Goal: Task Accomplishment & Management: Manage account settings

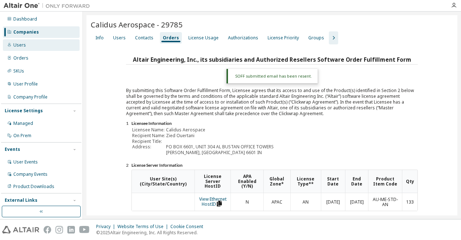
scroll to position [138, 0]
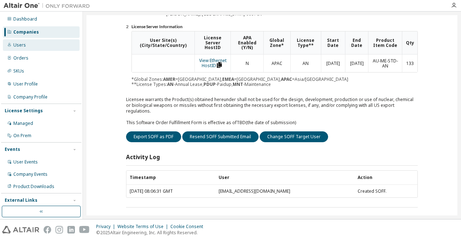
click at [32, 42] on div "Users" at bounding box center [41, 45] width 77 height 12
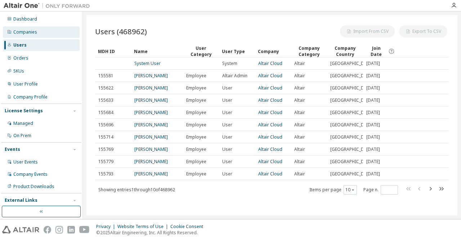
click at [39, 28] on div "Companies" at bounding box center [41, 32] width 77 height 12
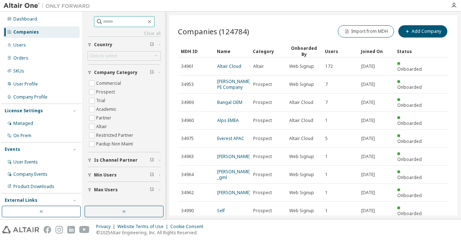
click at [124, 21] on input "text" at bounding box center [124, 21] width 43 height 7
paste input "**********"
type input "**********"
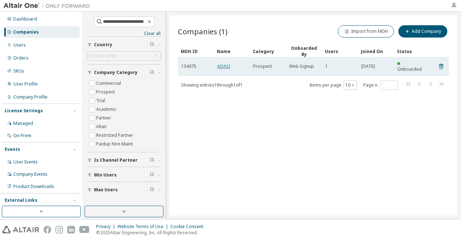
click at [224, 63] on link "ADASI" at bounding box center [223, 66] width 13 height 6
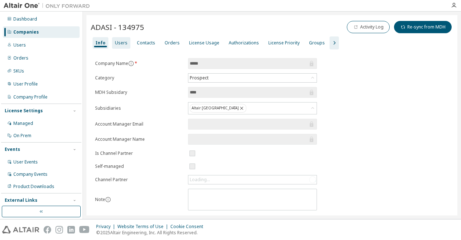
click at [119, 45] on div "Users" at bounding box center [121, 43] width 13 height 6
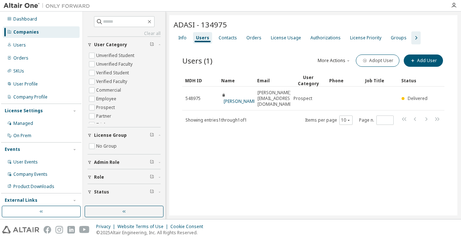
click at [263, 153] on div "ADASI - 134975 Clear Load Save Save As Field Operator Value Select filter Selec…" at bounding box center [313, 115] width 288 height 200
click at [136, 23] on input "text" at bounding box center [124, 21] width 43 height 7
paste input "**********"
type input "**********"
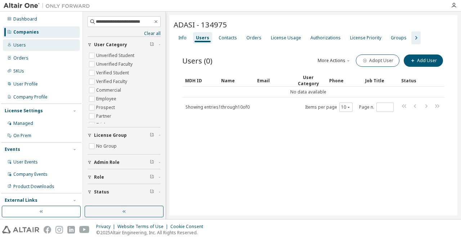
click at [27, 42] on div "Users" at bounding box center [41, 45] width 77 height 12
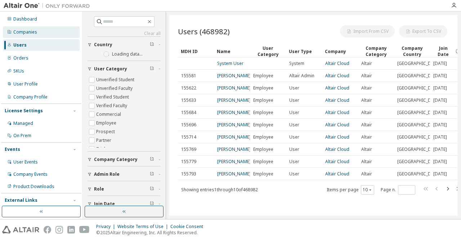
click at [30, 32] on div "Companies" at bounding box center [25, 32] width 24 height 6
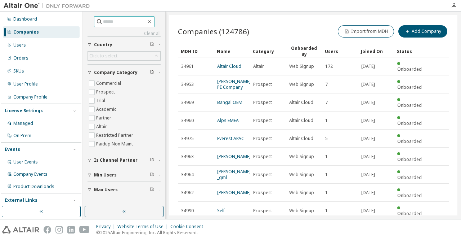
click at [138, 24] on input "text" at bounding box center [124, 21] width 43 height 7
paste input "**********"
type input "**********"
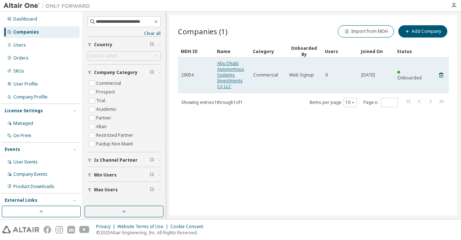
click at [227, 68] on link "Abu Dhabi Autonomous Systems Investments Co LLC" at bounding box center [230, 74] width 27 height 29
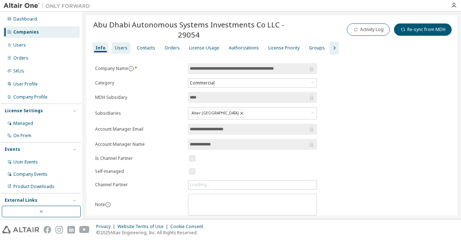
click at [118, 49] on div "Users" at bounding box center [121, 48] width 13 height 6
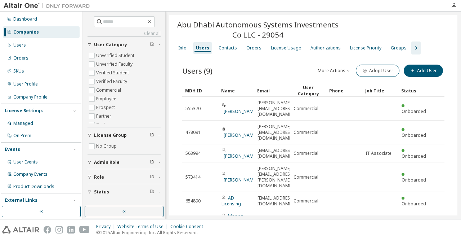
scroll to position [91, 0]
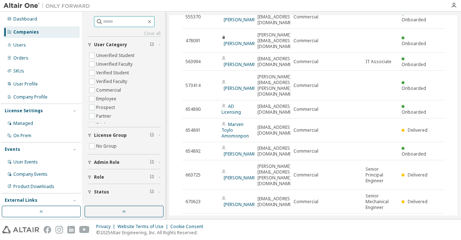
click at [127, 25] on span at bounding box center [124, 21] width 61 height 11
click at [110, 20] on input "text" at bounding box center [124, 21] width 43 height 7
paste input "**********"
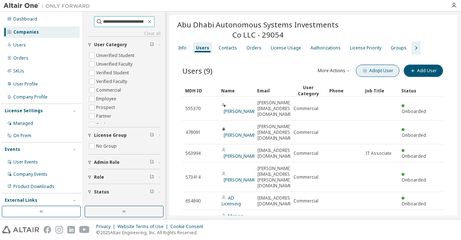
type input "**********"
click at [377, 72] on button "Adopt User" at bounding box center [378, 70] width 44 height 12
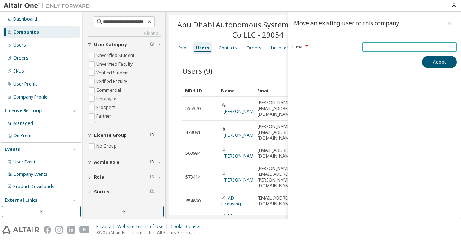
click at [380, 47] on input "email" at bounding box center [409, 47] width 91 height 6
paste input "**********"
type input "**********"
click at [434, 63] on button "Adopt" at bounding box center [439, 62] width 35 height 12
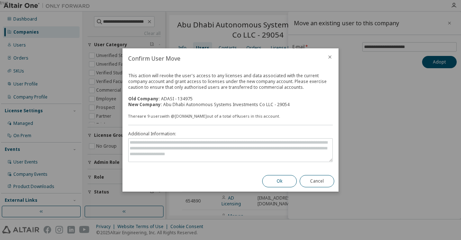
click at [274, 183] on button "Ok" at bounding box center [279, 181] width 35 height 12
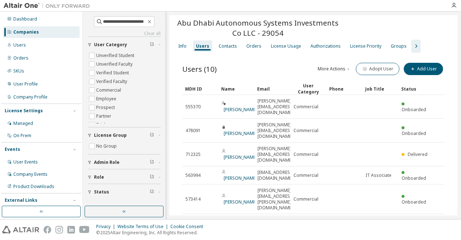
scroll to position [3, 0]
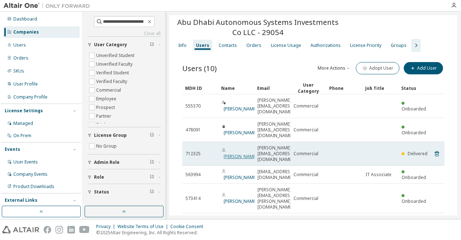
click at [236, 153] on link "[PERSON_NAME]" at bounding box center [240, 156] width 33 height 6
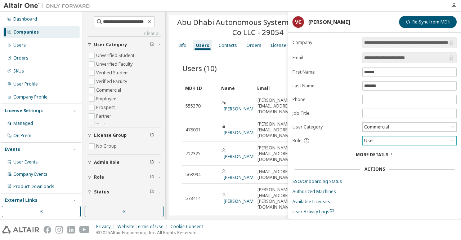
click at [450, 137] on icon at bounding box center [452, 140] width 7 height 7
click at [377, 149] on li "Admin" at bounding box center [409, 147] width 92 height 9
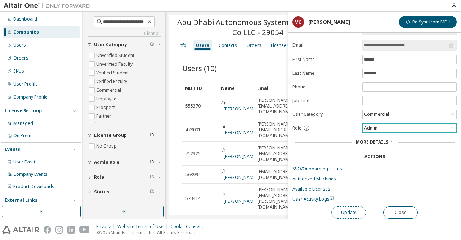
click at [348, 214] on button "Update" at bounding box center [348, 212] width 35 height 12
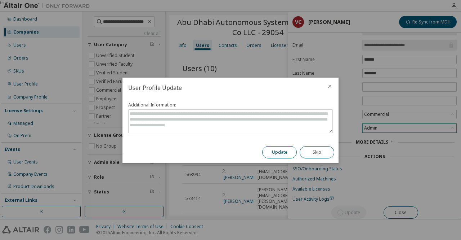
click at [271, 152] on button "Update" at bounding box center [279, 152] width 35 height 12
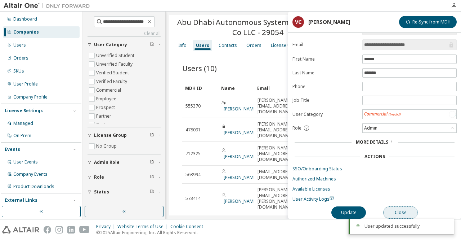
click at [401, 207] on button "Close" at bounding box center [400, 212] width 35 height 12
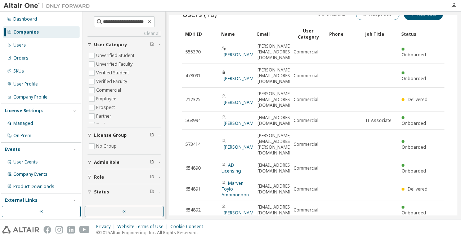
scroll to position [55, 0]
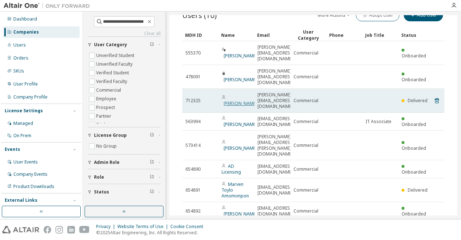
click at [237, 100] on link "[PERSON_NAME]" at bounding box center [240, 103] width 33 height 6
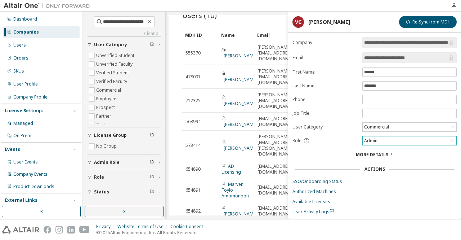
click at [404, 140] on div "Admin" at bounding box center [410, 140] width 94 height 9
click at [385, 145] on li "Admin" at bounding box center [409, 147] width 92 height 9
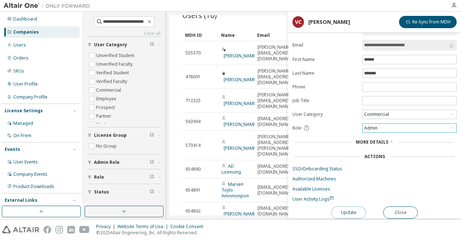
click at [349, 212] on button "Update" at bounding box center [348, 212] width 35 height 12
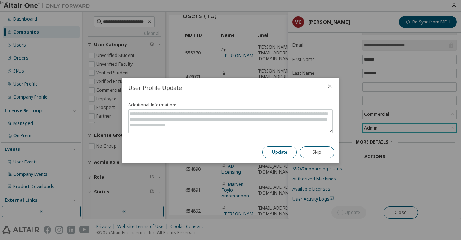
click at [277, 149] on button "Update" at bounding box center [279, 152] width 35 height 12
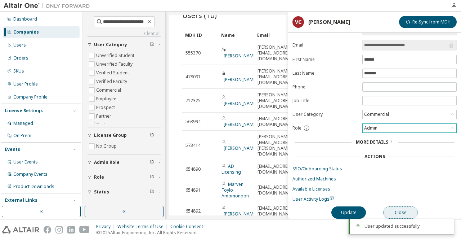
click at [406, 211] on button "Close" at bounding box center [400, 212] width 35 height 12
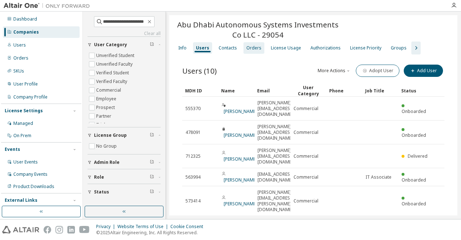
click at [254, 48] on div "Orders" at bounding box center [253, 48] width 15 height 6
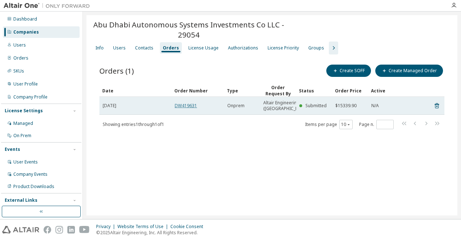
click at [182, 107] on link "DW419631" at bounding box center [186, 105] width 22 height 6
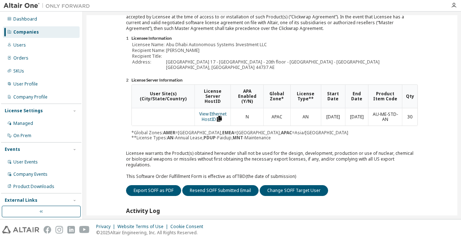
scroll to position [110, 0]
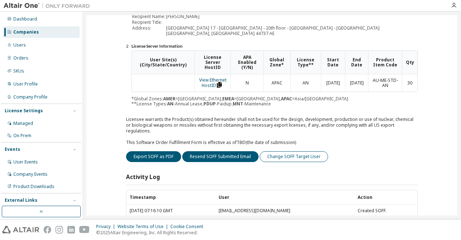
click at [286, 151] on button "Change SOFF Target User" at bounding box center [294, 156] width 68 height 11
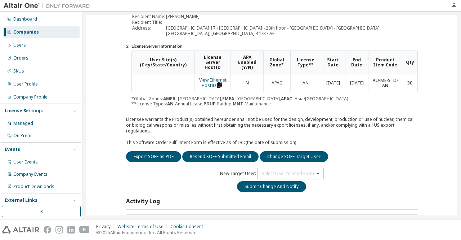
click at [297, 171] on div "Select User to Send Form" at bounding box center [288, 173] width 52 height 4
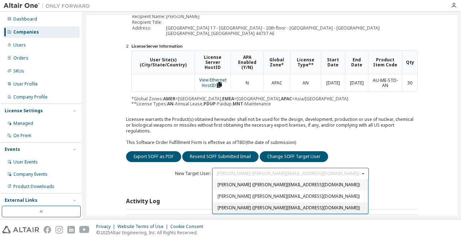
click at [259, 205] on span "[PERSON_NAME] ([PERSON_NAME][EMAIL_ADDRESS][DOMAIN_NAME])" at bounding box center [289, 208] width 142 height 6
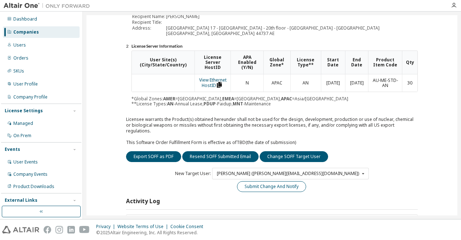
click at [268, 181] on button "Submit Change And Notify" at bounding box center [271, 186] width 69 height 11
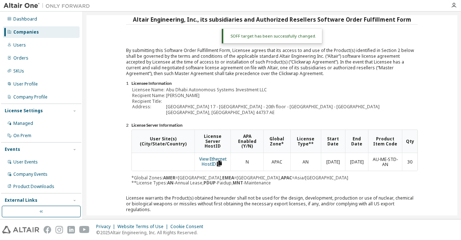
scroll to position [0, 0]
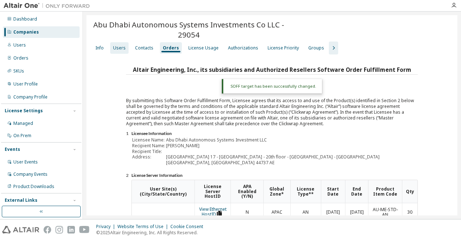
click at [117, 50] on div "Users" at bounding box center [119, 48] width 13 height 6
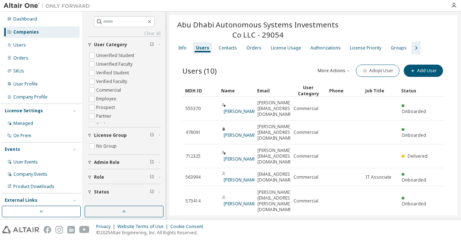
click at [25, 51] on div "Dashboard Companies Users Orders SKUs User Profile Company Profile License Sett…" at bounding box center [41, 116] width 80 height 206
click at [24, 44] on div "Users" at bounding box center [19, 45] width 13 height 6
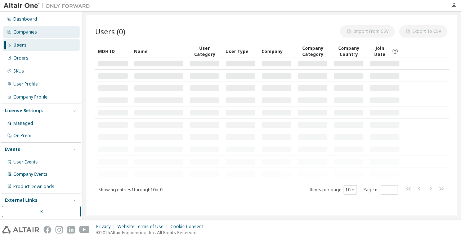
click at [35, 29] on div "Companies" at bounding box center [25, 32] width 24 height 6
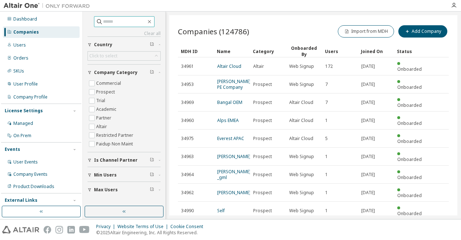
click at [103, 23] on input "text" at bounding box center [124, 21] width 43 height 7
click at [139, 22] on input "text" at bounding box center [124, 21] width 43 height 7
paste input "****"
type input "****"
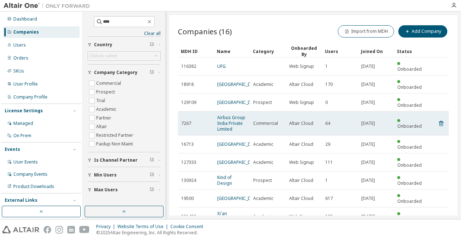
click at [232, 131] on span "Airbus Group India Private Limited" at bounding box center [232, 123] width 30 height 17
click at [227, 126] on link "Airbus Group India Private Limited" at bounding box center [231, 123] width 28 height 18
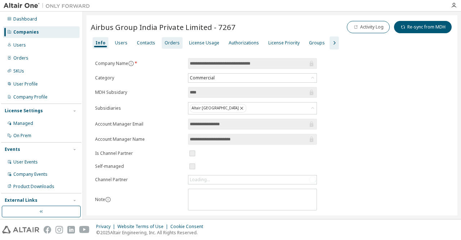
click at [175, 42] on div "Orders" at bounding box center [172, 43] width 15 height 6
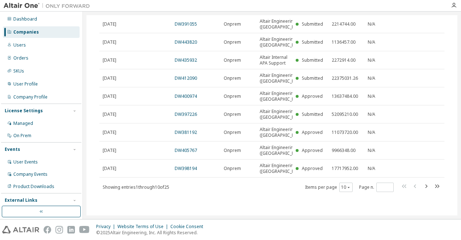
scroll to position [97, 0]
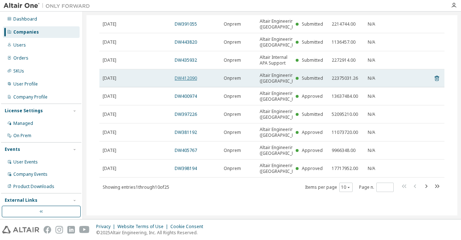
click at [192, 81] on link "DW412090" at bounding box center [186, 78] width 22 height 6
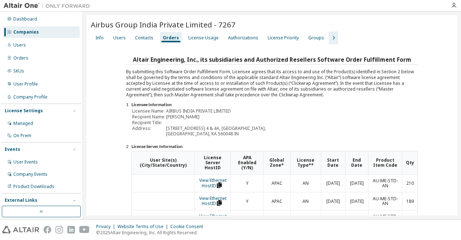
scroll to position [155, 0]
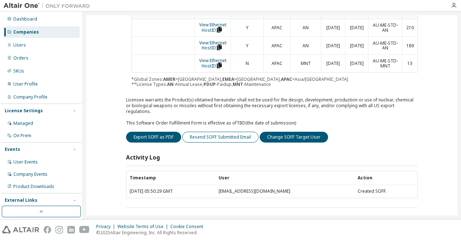
click at [233, 131] on button "Resend SOFF Submitted Email" at bounding box center [220, 136] width 76 height 11
click at [388, 134] on div "Export SOFF as PDF Resend SOFF Submitted Email Change SOFF Target User" at bounding box center [272, 136] width 292 height 11
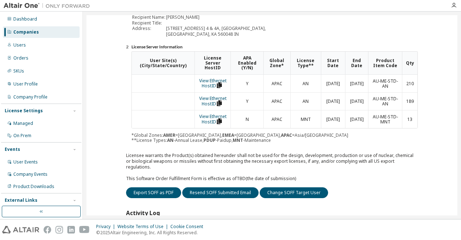
scroll to position [0, 0]
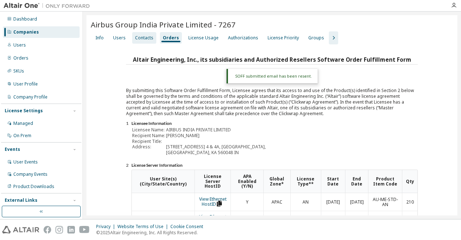
click at [142, 40] on div "Contacts" at bounding box center [144, 38] width 18 height 6
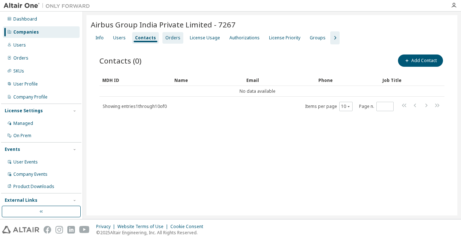
click at [165, 40] on div "Orders" at bounding box center [172, 38] width 15 height 6
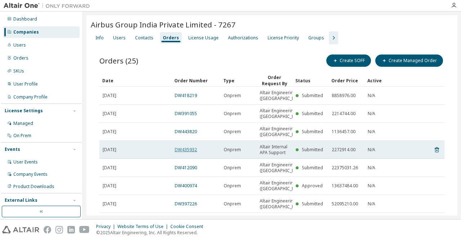
click at [182, 152] on link "DW435932" at bounding box center [186, 149] width 22 height 6
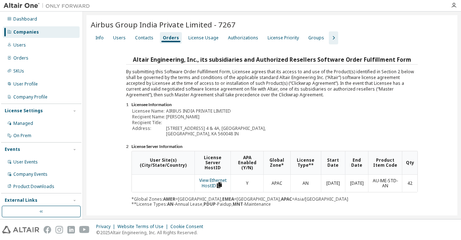
scroll to position [120, 0]
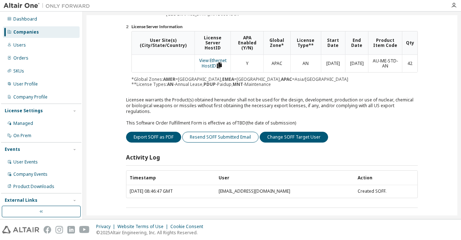
click at [220, 133] on button "Resend SOFF Submitted Email" at bounding box center [220, 136] width 76 height 11
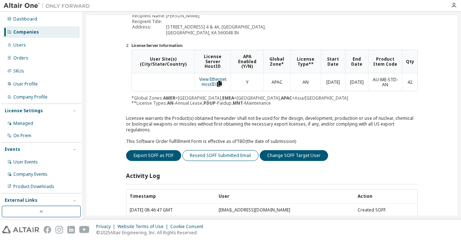
scroll to position [138, 0]
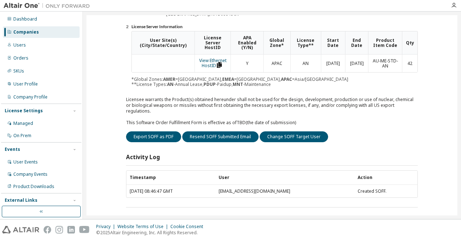
click at [25, 33] on div "Companies" at bounding box center [26, 32] width 26 height 6
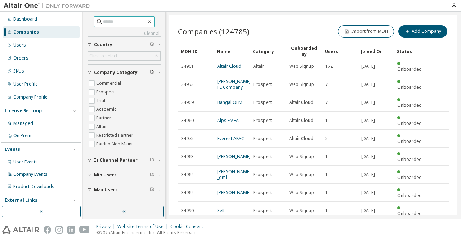
click at [103, 21] on input "text" at bounding box center [124, 21] width 43 height 7
paste input "****"
type input "****"
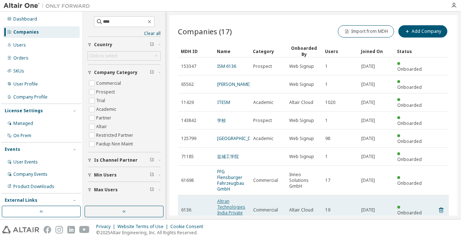
click at [228, 198] on link "Altran Technologies India Private Limited" at bounding box center [231, 209] width 28 height 23
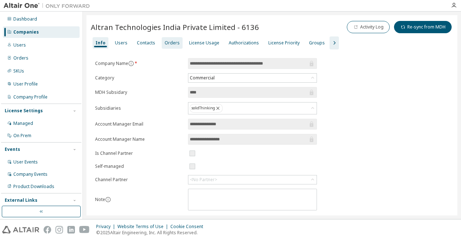
click at [177, 41] on div "Orders" at bounding box center [172, 43] width 21 height 12
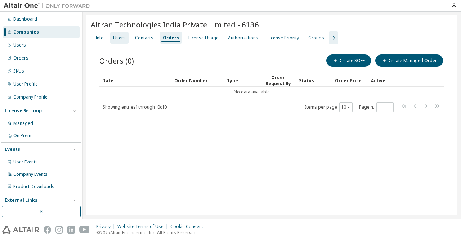
click at [117, 39] on div "Users" at bounding box center [119, 38] width 13 height 6
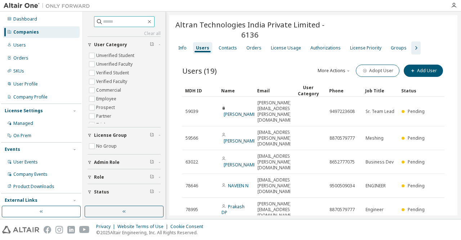
click at [129, 23] on input "text" at bounding box center [124, 21] width 43 height 7
paste input "*****"
type input "*****"
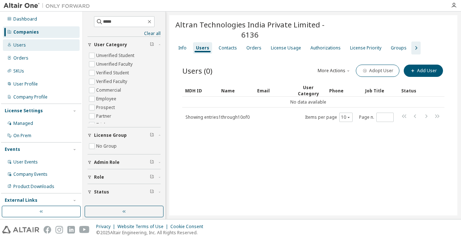
click at [29, 49] on div "Users" at bounding box center [41, 45] width 77 height 12
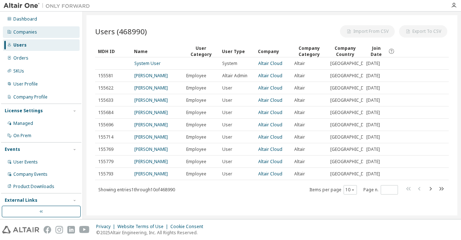
click at [32, 35] on div "Companies" at bounding box center [41, 32] width 77 height 12
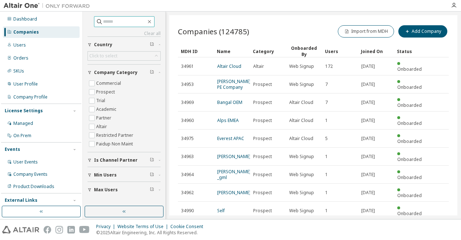
click at [105, 21] on input "text" at bounding box center [124, 21] width 43 height 7
paste input "*****"
type input "*****"
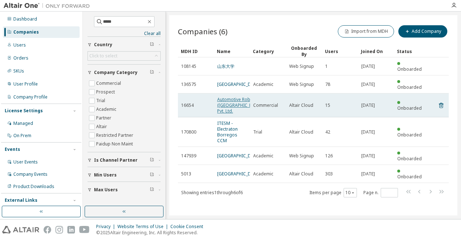
click at [230, 103] on link "Automotive Robotics ([GEOGRAPHIC_DATA]) Pvt. Ltd." at bounding box center [240, 105] width 46 height 18
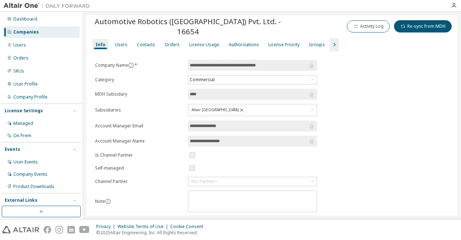
scroll to position [4, 0]
click at [173, 41] on div "Orders" at bounding box center [172, 44] width 15 height 6
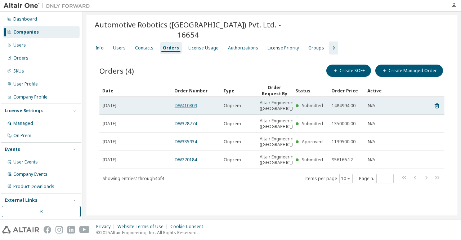
click at [187, 102] on link "DW410809" at bounding box center [186, 105] width 22 height 6
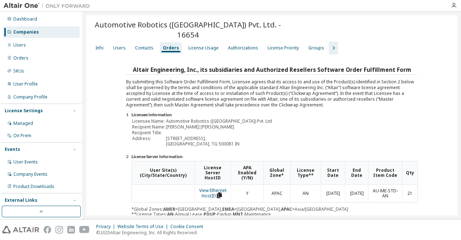
scroll to position [120, 0]
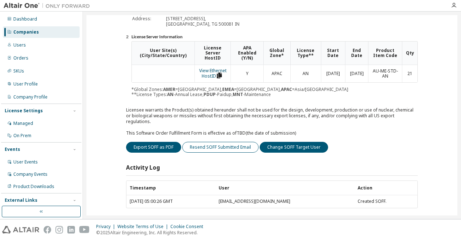
click at [203, 142] on button "Resend SOFF Submitted Email" at bounding box center [220, 147] width 76 height 11
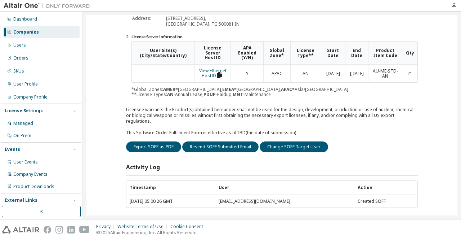
scroll to position [0, 0]
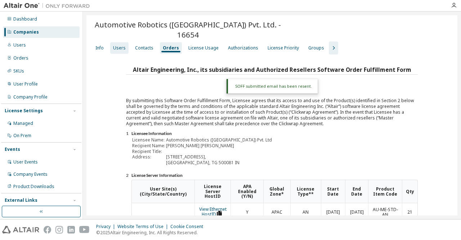
click at [115, 45] on div "Users" at bounding box center [119, 48] width 13 height 6
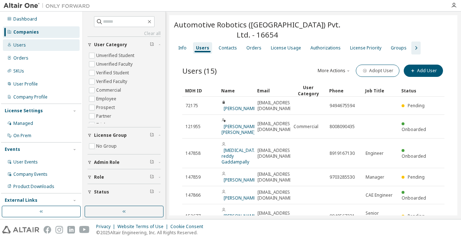
click at [39, 45] on div "Users" at bounding box center [41, 45] width 77 height 12
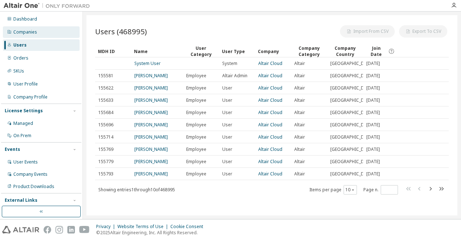
click at [39, 33] on div "Companies" at bounding box center [41, 32] width 77 height 12
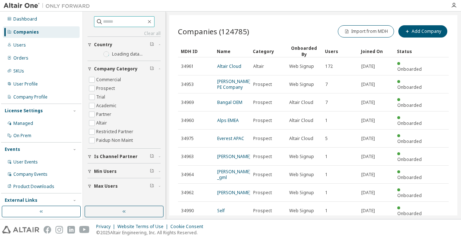
click at [106, 20] on input "text" at bounding box center [124, 21] width 43 height 7
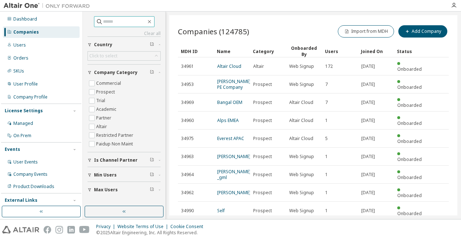
paste input "*****"
type input "*****"
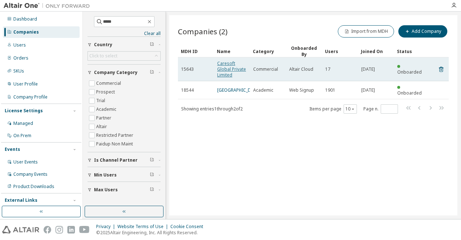
click at [224, 67] on link "Caresoft Global Private Limited" at bounding box center [231, 69] width 29 height 18
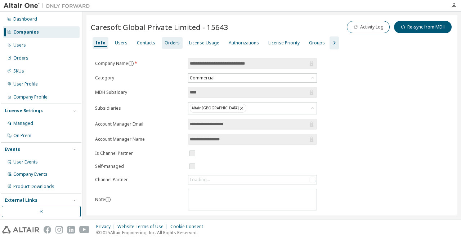
click at [167, 41] on div "Orders" at bounding box center [172, 43] width 15 height 6
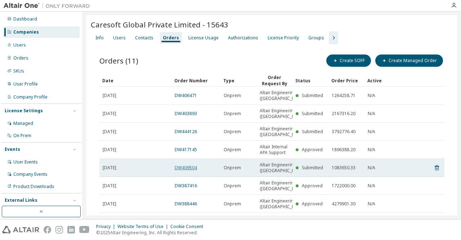
click at [187, 170] on link "DW409504" at bounding box center [186, 167] width 22 height 6
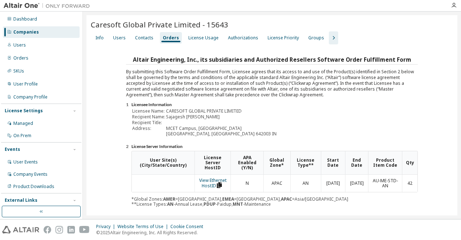
scroll to position [133, 0]
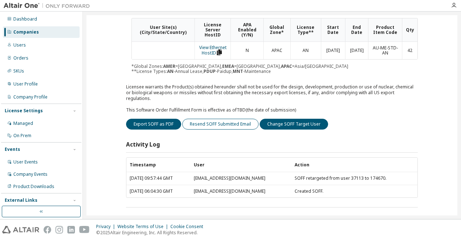
click at [203, 118] on button "Resend SOFF Submitted Email" at bounding box center [220, 123] width 76 height 11
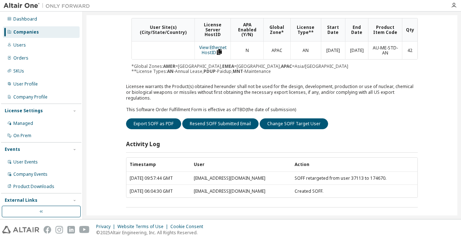
scroll to position [0, 0]
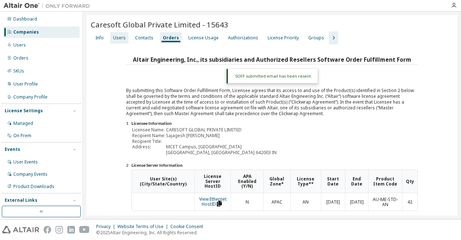
click at [117, 38] on div "Users" at bounding box center [119, 38] width 13 height 6
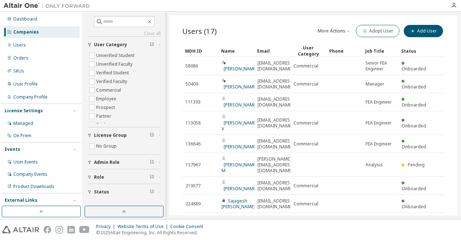
scroll to position [36, 0]
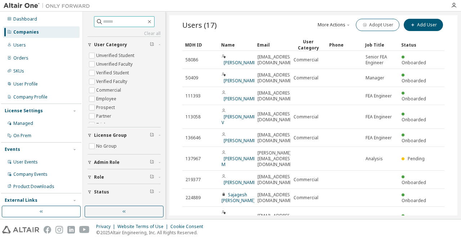
click at [105, 21] on input "text" at bounding box center [124, 21] width 43 height 7
paste input "*****"
type input "*****"
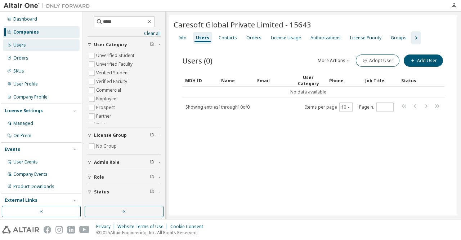
click at [21, 44] on div "Users" at bounding box center [19, 45] width 13 height 6
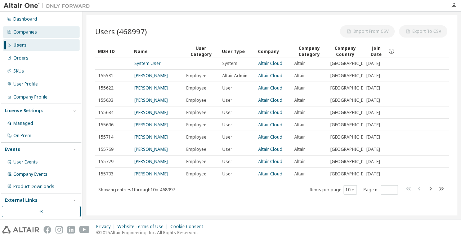
click at [30, 32] on div "Companies" at bounding box center [25, 32] width 24 height 6
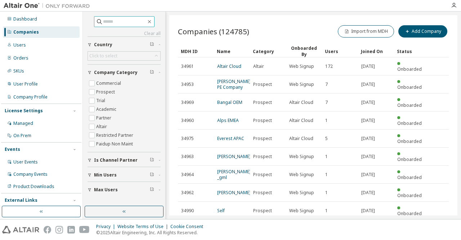
click at [117, 20] on input "text" at bounding box center [124, 21] width 43 height 7
paste input "*****"
type input "*****"
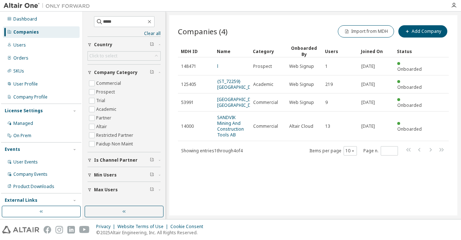
click at [33, 31] on div "Companies" at bounding box center [26, 32] width 26 height 6
drag, startPoint x: 117, startPoint y: 19, endPoint x: 38, endPoint y: 9, distance: 79.9
click at [38, 9] on div "Dashboard Companies Users Orders SKUs User Profile Company Profile License Sett…" at bounding box center [230, 120] width 461 height 240
click at [357, 28] on button "Import from MDH" at bounding box center [366, 31] width 56 height 12
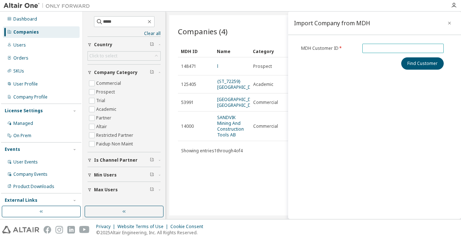
click at [375, 49] on input "text" at bounding box center [403, 48] width 78 height 6
paste input "*****"
type input "*****"
click at [413, 66] on button "Find Customer" at bounding box center [422, 63] width 42 height 12
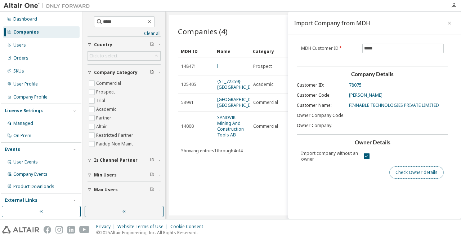
click at [400, 174] on button "Check Owner details" at bounding box center [416, 172] width 54 height 12
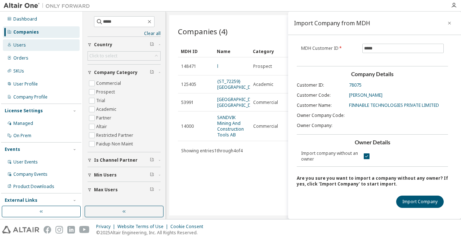
click at [44, 45] on div "Users" at bounding box center [41, 45] width 77 height 12
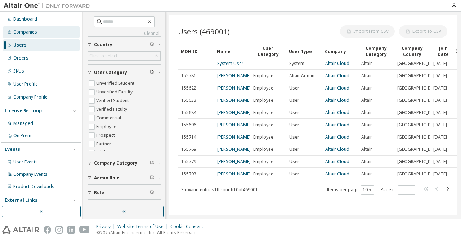
click at [40, 37] on div "Companies" at bounding box center [41, 32] width 77 height 12
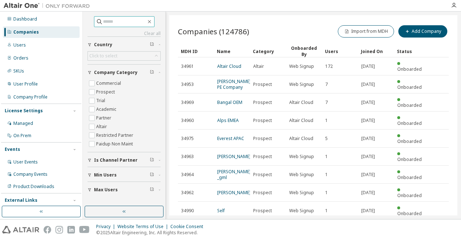
click at [115, 21] on input "text" at bounding box center [124, 21] width 43 height 7
paste input "******"
type input "******"
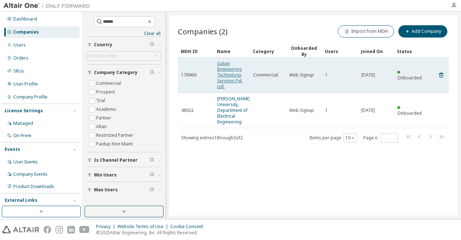
click at [229, 70] on link "Galaxi Engineering Technology Services Pvt. Ltd." at bounding box center [230, 74] width 26 height 29
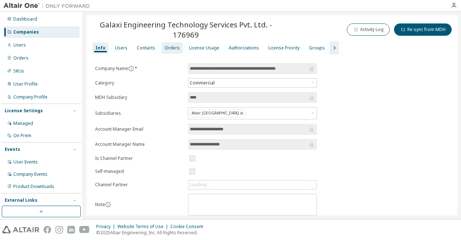
click at [165, 48] on div "Orders" at bounding box center [172, 48] width 15 height 6
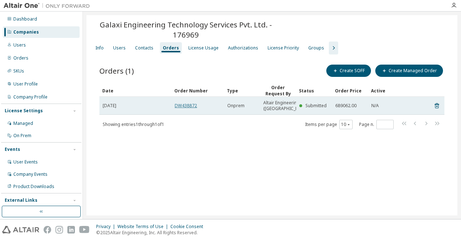
click at [186, 108] on link "DW438872" at bounding box center [186, 105] width 22 height 6
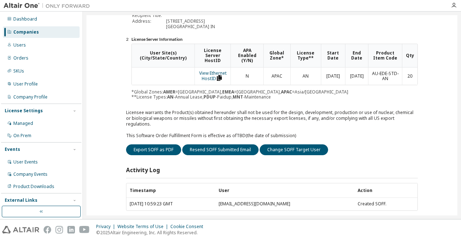
scroll to position [117, 0]
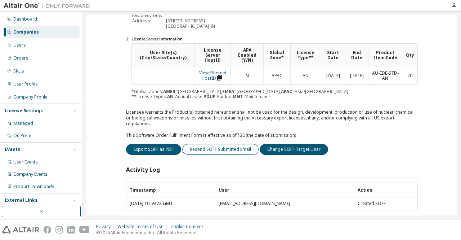
click at [231, 144] on button "Resend SOFF Submitted Email" at bounding box center [220, 149] width 76 height 11
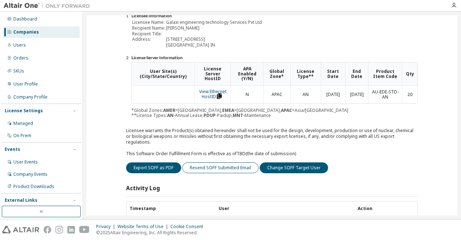
scroll to position [136, 0]
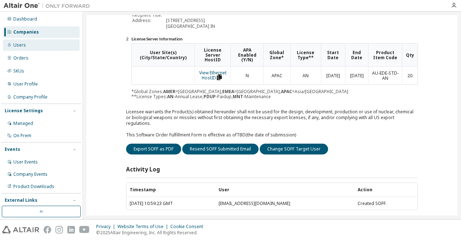
click at [17, 43] on div "Users" at bounding box center [19, 45] width 13 height 6
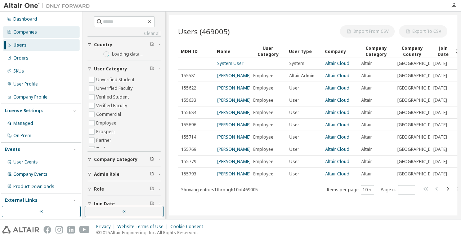
click at [24, 33] on div "Companies" at bounding box center [25, 32] width 24 height 6
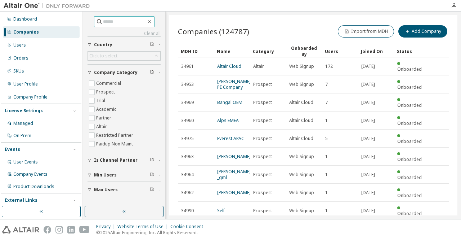
click at [125, 20] on input "text" at bounding box center [124, 21] width 43 height 7
paste input "*****"
type input "*****"
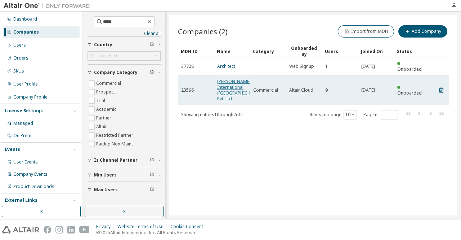
click at [223, 78] on link "[PERSON_NAME] International ([GEOGRAPHIC_DATA]) Pvt. Ltd." at bounding box center [240, 89] width 46 height 23
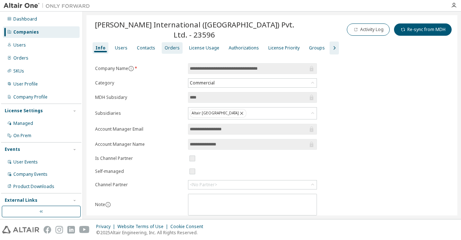
click at [165, 45] on div "Orders" at bounding box center [172, 48] width 15 height 6
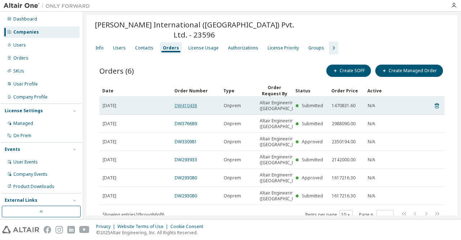
click at [183, 102] on link "DW410438" at bounding box center [186, 105] width 22 height 6
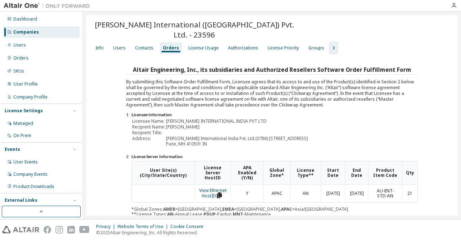
scroll to position [130, 0]
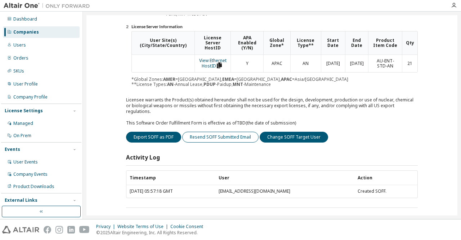
click at [220, 131] on button "Resend SOFF Submitted Email" at bounding box center [220, 136] width 76 height 11
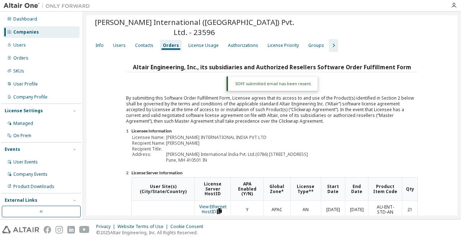
scroll to position [2, 0]
click at [32, 33] on div "Companies" at bounding box center [26, 32] width 26 height 6
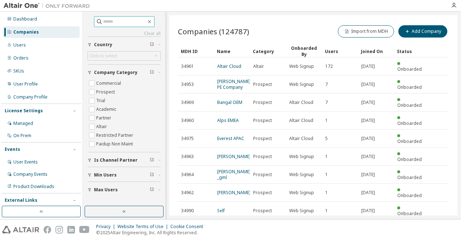
click at [116, 21] on input "text" at bounding box center [124, 21] width 43 height 7
paste input "****"
type input "****"
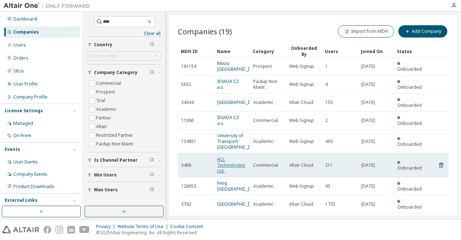
click at [222, 165] on link "HCL Technologies Ltd." at bounding box center [231, 165] width 28 height 18
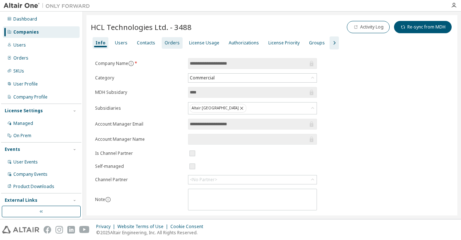
click at [177, 42] on div "Orders" at bounding box center [172, 43] width 21 height 12
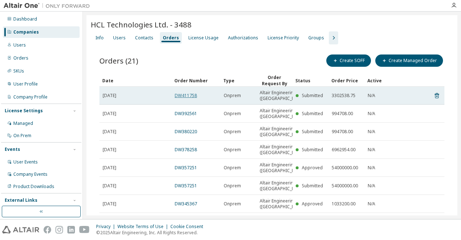
click at [189, 98] on link "DW411758" at bounding box center [186, 95] width 22 height 6
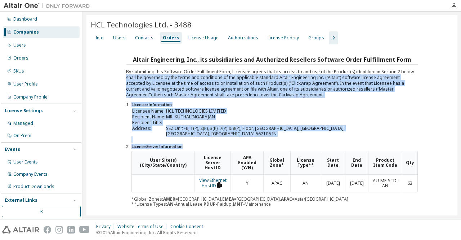
drag, startPoint x: 457, startPoint y: 74, endPoint x: 455, endPoint y: 160, distance: 85.4
click at [455, 160] on div "HCL Technologies Ltd. - 3488 Clear Load Save Save As Field Operator Value Selec…" at bounding box center [272, 115] width 378 height 207
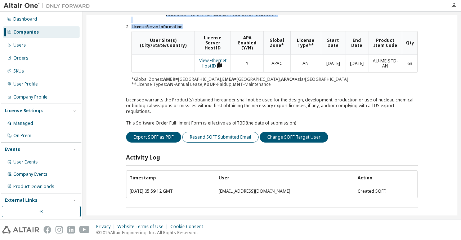
click at [216, 133] on button "Resend SOFF Submitted Email" at bounding box center [220, 136] width 76 height 11
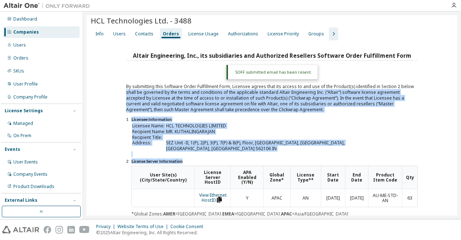
scroll to position [4, 0]
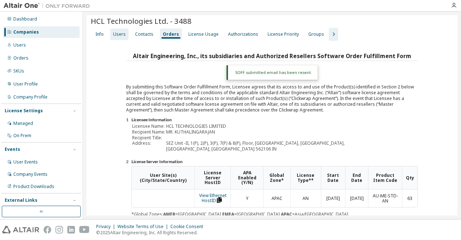
click at [122, 37] on div "Users" at bounding box center [119, 34] width 18 height 12
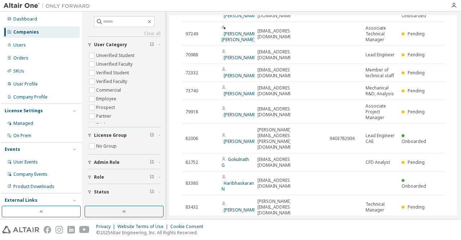
scroll to position [99, 0]
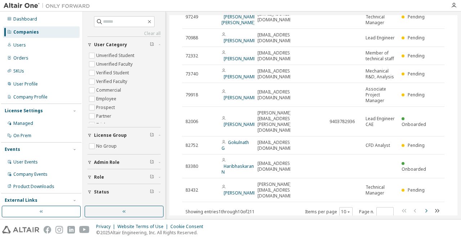
click at [422, 206] on icon "button" at bounding box center [426, 210] width 9 height 9
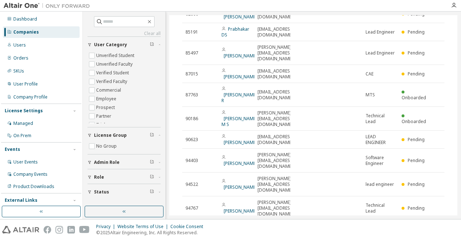
scroll to position [94, 0]
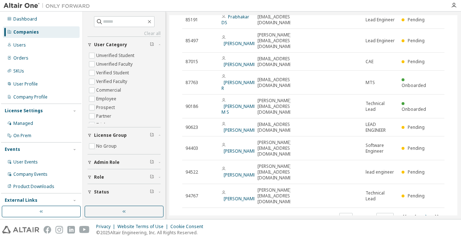
click at [422, 212] on icon "button" at bounding box center [426, 216] width 9 height 9
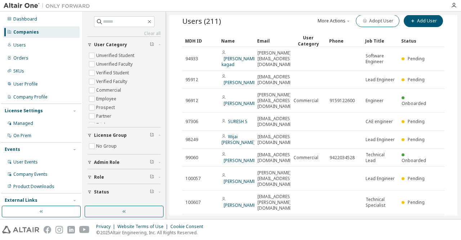
scroll to position [88, 0]
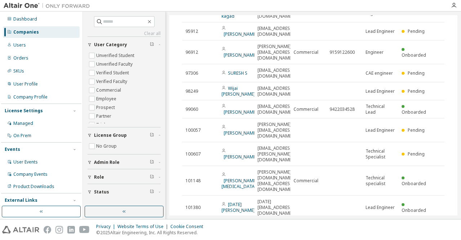
click at [422, 223] on icon "button" at bounding box center [426, 227] width 9 height 9
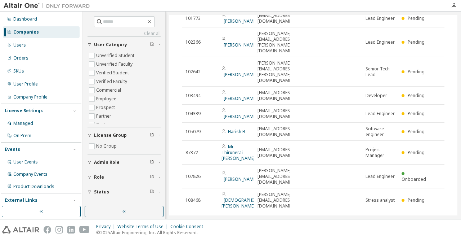
scroll to position [94, 0]
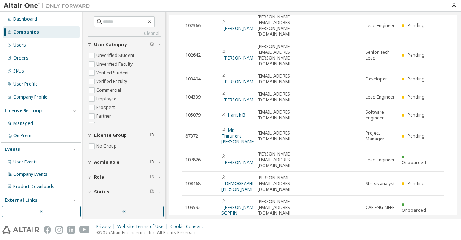
click at [424, 223] on icon "button" at bounding box center [426, 227] width 9 height 9
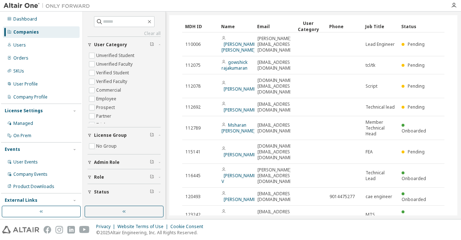
scroll to position [111, 0]
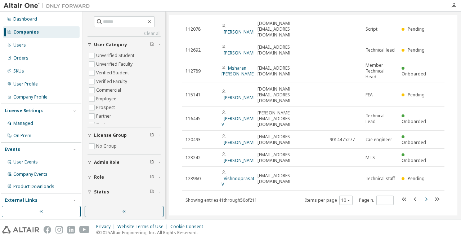
click at [422, 194] on icon "button" at bounding box center [426, 198] width 9 height 9
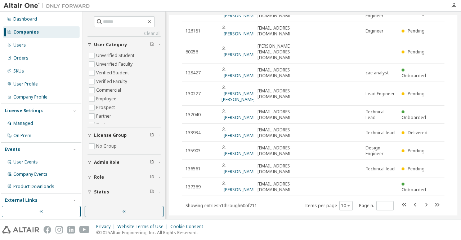
scroll to position [105, 0]
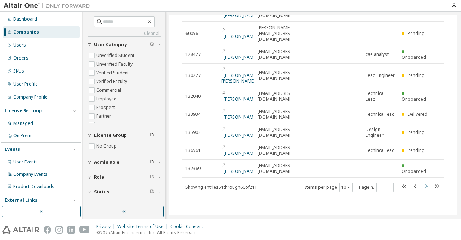
click at [422, 188] on icon "button" at bounding box center [426, 186] width 9 height 9
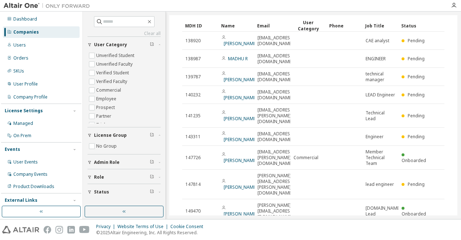
scroll to position [99, 0]
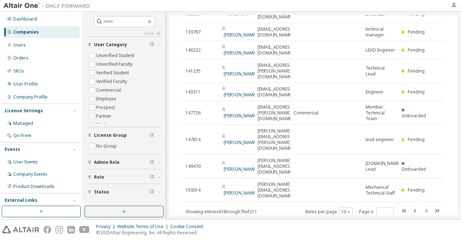
click at [423, 206] on icon "button" at bounding box center [426, 210] width 9 height 9
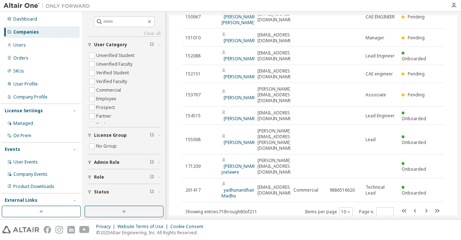
drag, startPoint x: 453, startPoint y: 116, endPoint x: 454, endPoint y: 79, distance: 37.5
click at [454, 79] on div "HCL Technologies Ltd. - 3488 Clear Load Save Save As Field Operator Value Selec…" at bounding box center [313, 115] width 288 height 200
click at [423, 206] on icon "button" at bounding box center [426, 210] width 9 height 9
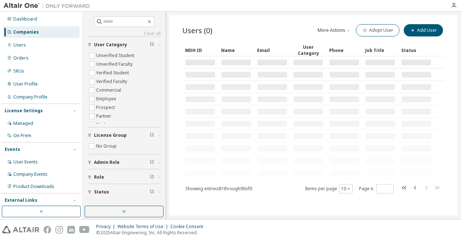
scroll to position [94, 0]
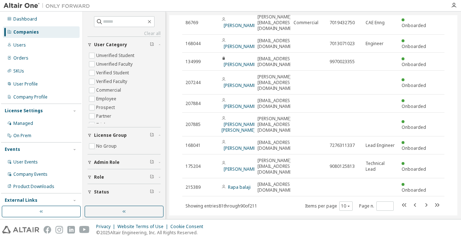
drag, startPoint x: 452, startPoint y: 114, endPoint x: 453, endPoint y: 90, distance: 24.1
click at [453, 90] on div "HCL Technologies Ltd. - 3488 Clear Load Save Save As Field Operator Value Selec…" at bounding box center [313, 77] width 288 height 312
click at [424, 200] on icon "button" at bounding box center [426, 204] width 9 height 9
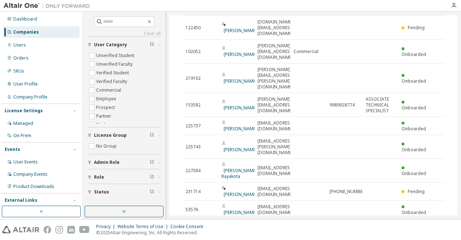
scroll to position [99, 0]
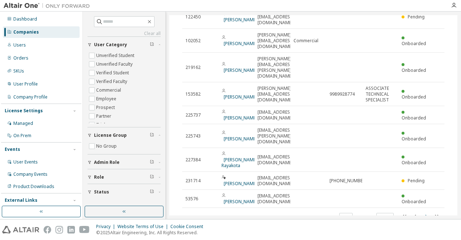
click at [424, 212] on icon "button" at bounding box center [426, 216] width 9 height 9
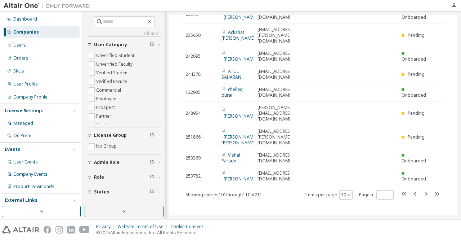
scroll to position [102, 0]
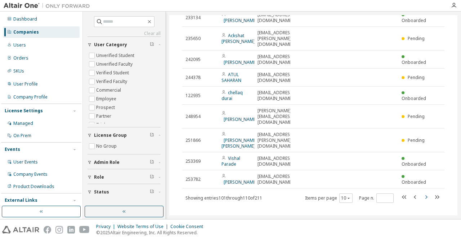
click at [422, 195] on icon "button" at bounding box center [426, 196] width 9 height 9
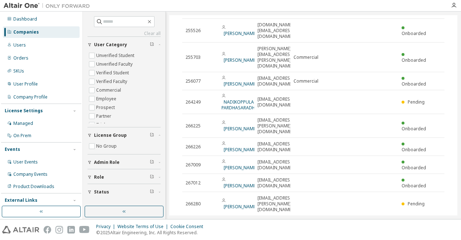
scroll to position [99, 0]
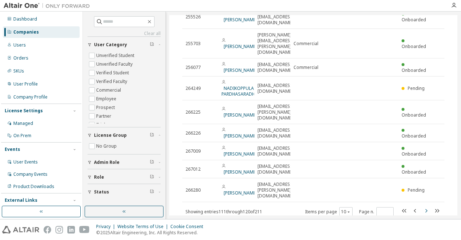
click at [422, 206] on icon "button" at bounding box center [426, 210] width 9 height 9
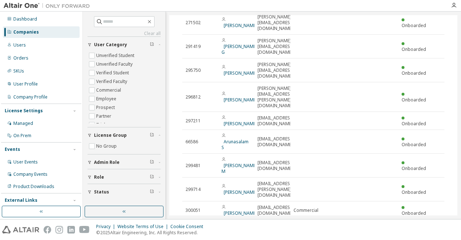
click at [422, 223] on icon "button" at bounding box center [426, 227] width 9 height 9
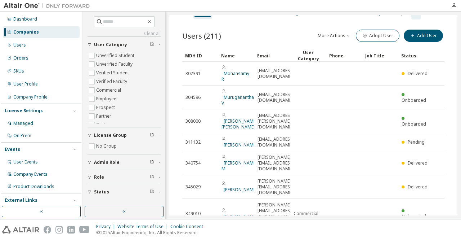
scroll to position [105, 0]
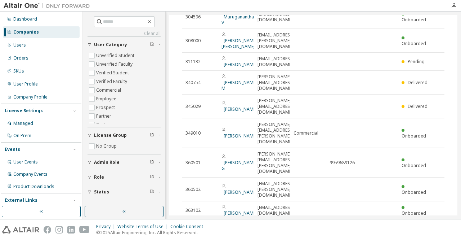
click at [422, 223] on icon "button" at bounding box center [426, 227] width 9 height 9
type input "**"
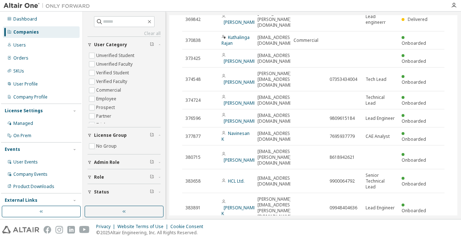
scroll to position [78, 0]
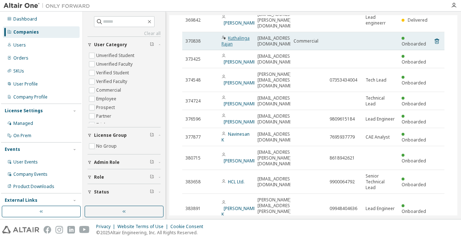
click at [243, 35] on link "Kuthalinga Rajan" at bounding box center [236, 41] width 28 height 12
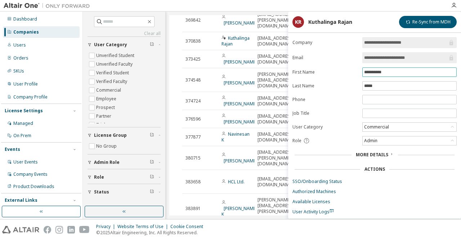
drag, startPoint x: 389, startPoint y: 70, endPoint x: 353, endPoint y: 70, distance: 36.0
click at [353, 70] on form "**********" at bounding box center [374, 125] width 164 height 177
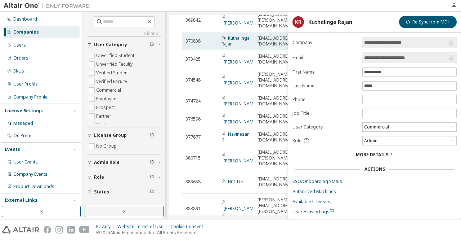
click at [248, 39] on span "Kuthalinga Rajan" at bounding box center [237, 41] width 30 height 12
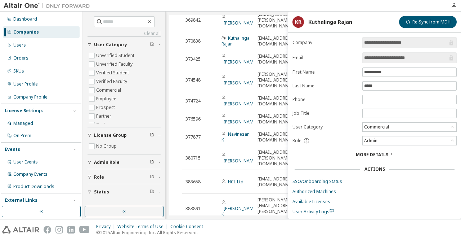
scroll to position [13, 0]
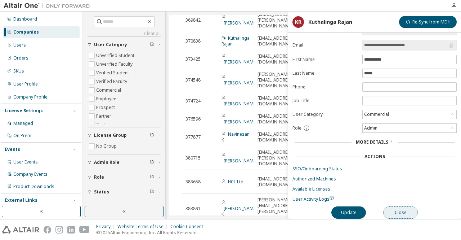
click at [399, 212] on button "Close" at bounding box center [400, 212] width 35 height 12
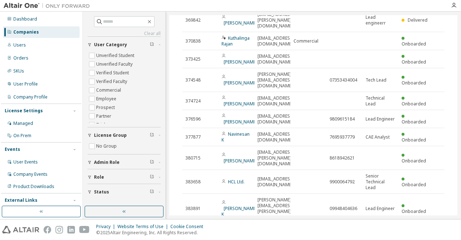
drag, startPoint x: 458, startPoint y: 144, endPoint x: 452, endPoint y: 57, distance: 87.7
click at [452, 57] on div "Clear all Status Role Admin Role License Group No Group User Category Unverifie…" at bounding box center [272, 115] width 378 height 207
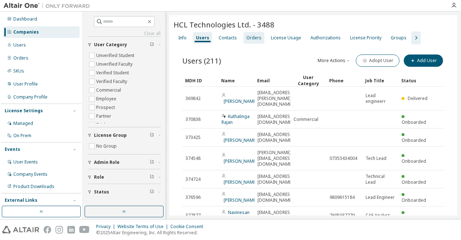
click at [249, 39] on div "Orders" at bounding box center [253, 38] width 15 height 6
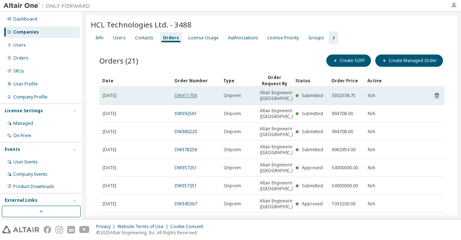
click at [185, 97] on link "DW411758" at bounding box center [186, 95] width 22 height 6
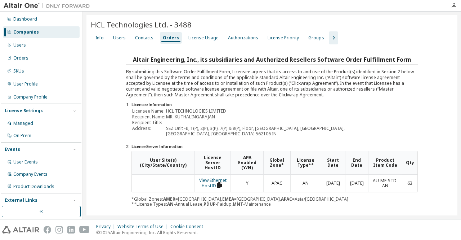
scroll to position [87, 0]
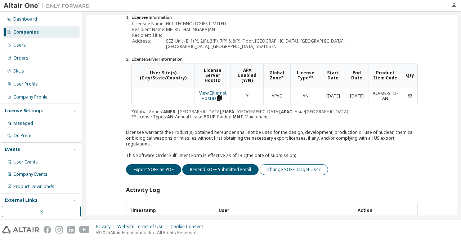
click at [285, 164] on button "Change SOFF Target User" at bounding box center [294, 169] width 68 height 11
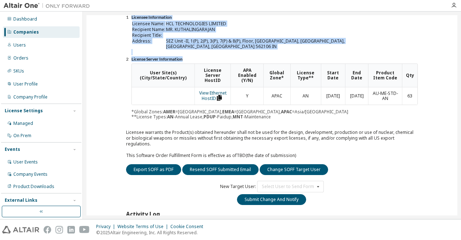
drag, startPoint x: 453, startPoint y: 83, endPoint x: 460, endPoint y: 128, distance: 45.1
click at [460, 128] on div "HCL Technologies Ltd. - 3488 Clear Load Save Save As Field Operator Value Selec…" at bounding box center [272, 115] width 378 height 207
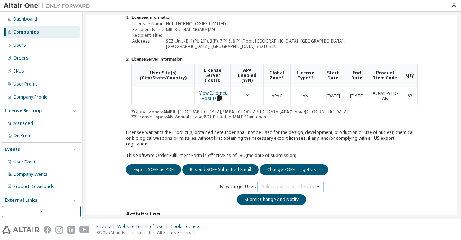
click at [314, 181] on icon at bounding box center [318, 186] width 9 height 11
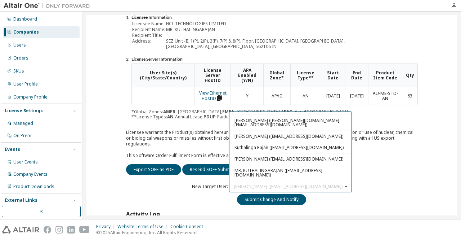
scroll to position [68, 0]
click at [398, 173] on div "Export SOFF as PDF Resend SOFF Submitted Email Change SOFF Target User New Targ…" at bounding box center [272, 214] width 292 height 101
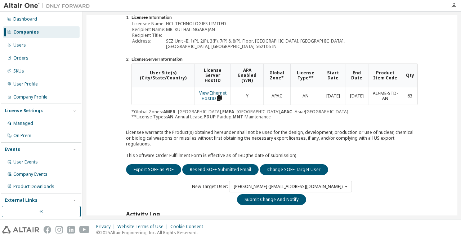
click at [33, 32] on div "Companies" at bounding box center [26, 32] width 26 height 6
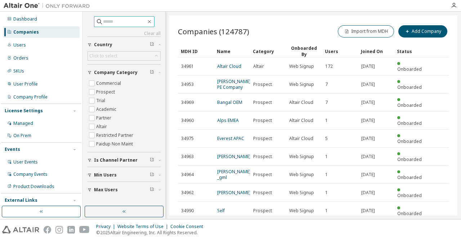
click at [124, 22] on input "text" at bounding box center [124, 21] width 43 height 7
paste input "*****"
type input "*****"
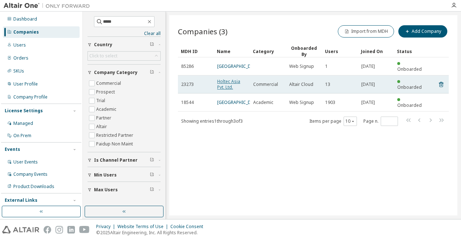
click at [223, 79] on link "Holtec Asia Pvt. Ltd." at bounding box center [228, 84] width 23 height 12
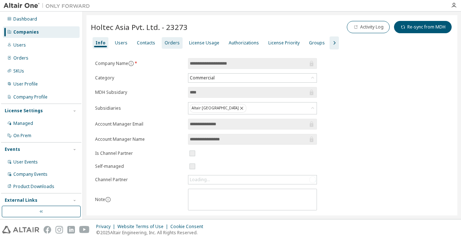
click at [168, 42] on div "Orders" at bounding box center [172, 43] width 15 height 6
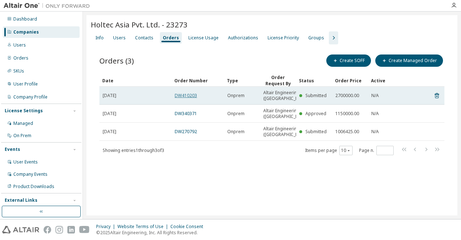
click at [179, 97] on link "DW410203" at bounding box center [186, 95] width 22 height 6
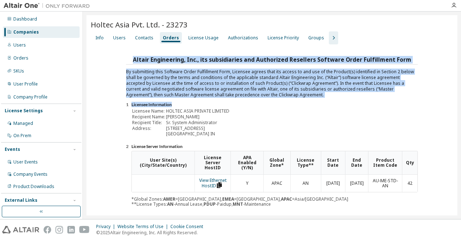
drag, startPoint x: 457, startPoint y: 36, endPoint x: 461, endPoint y: 133, distance: 96.9
click at [461, 133] on div "Holtec Asia Pvt. Ltd. - 23273 Clear Load Save Save As Field Operator Value Sele…" at bounding box center [272, 115] width 378 height 207
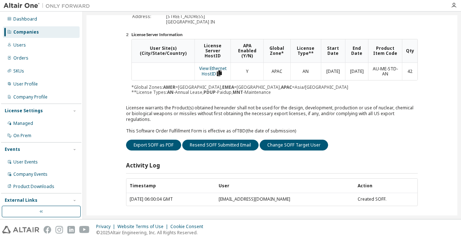
scroll to position [112, 0]
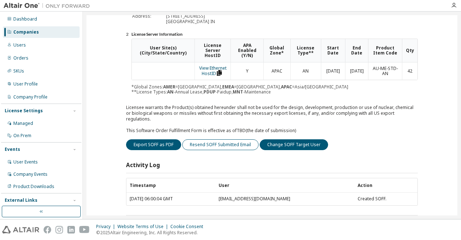
click at [220, 139] on button "Resend SOFF Submitted Email" at bounding box center [220, 144] width 76 height 11
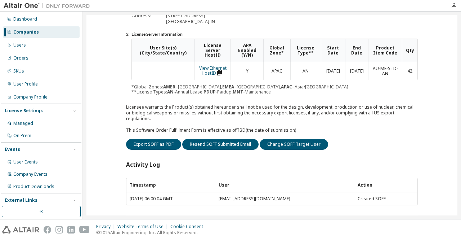
scroll to position [0, 0]
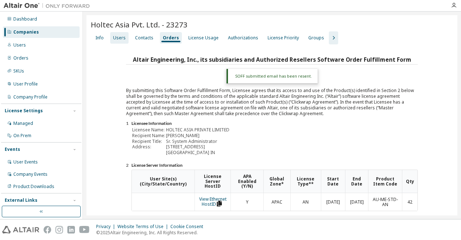
click at [122, 41] on div "Users" at bounding box center [119, 38] width 18 height 12
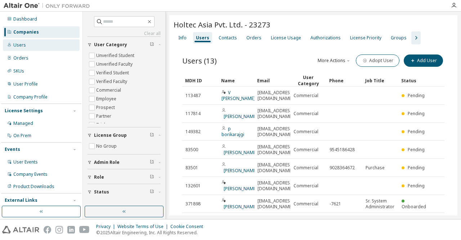
click at [25, 46] on div "Users" at bounding box center [41, 45] width 77 height 12
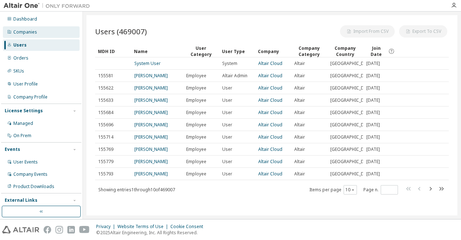
click at [32, 31] on div "Companies" at bounding box center [25, 32] width 24 height 6
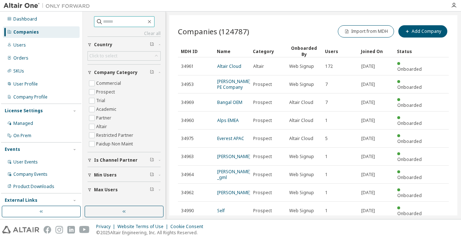
click at [114, 20] on input "text" at bounding box center [124, 21] width 43 height 7
paste input "****"
type input "****"
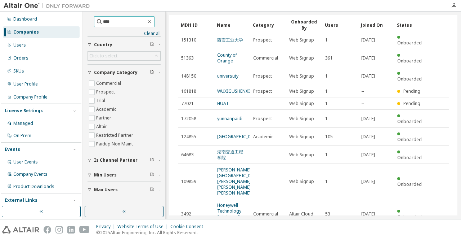
scroll to position [29, 0]
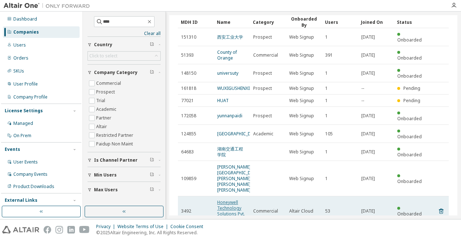
click at [238, 199] on link "Honeywell Technology Solutions Pvt. Ltd." at bounding box center [231, 210] width 28 height 23
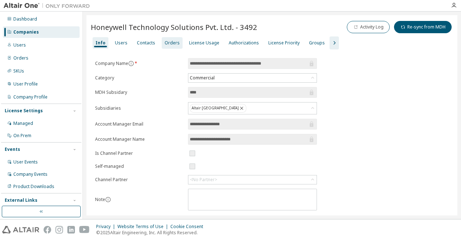
click at [171, 46] on div "Orders" at bounding box center [172, 43] width 21 height 12
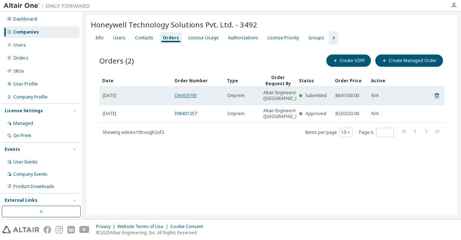
click at [190, 97] on link "DW409795" at bounding box center [186, 95] width 22 height 6
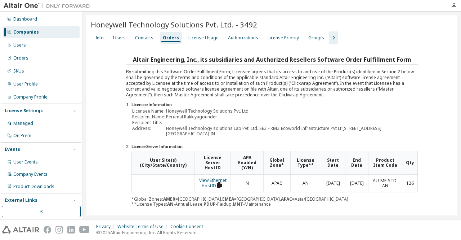
scroll to position [140, 0]
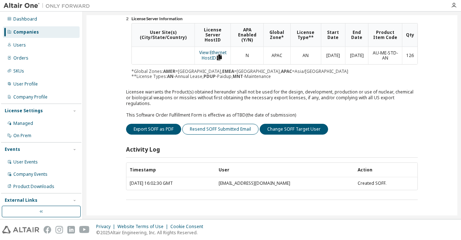
click at [220, 129] on button "Resend SOFF Submitted Email" at bounding box center [220, 129] width 76 height 11
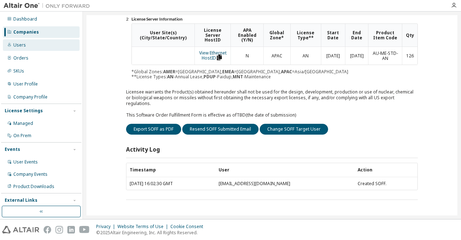
click at [21, 44] on div "Users" at bounding box center [19, 45] width 13 height 6
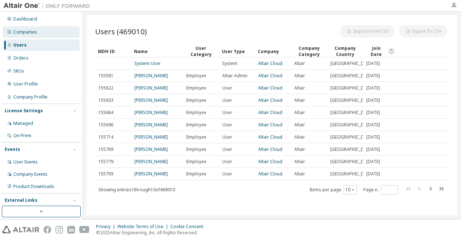
click at [23, 33] on div "Companies" at bounding box center [25, 32] width 24 height 6
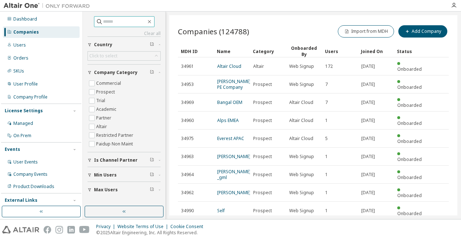
click at [128, 19] on input "text" at bounding box center [124, 21] width 43 height 7
paste input "**********"
type input "**********"
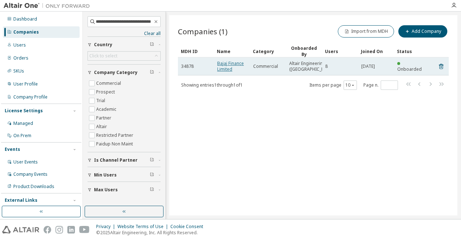
click at [228, 70] on link "Bajaj Finance Limited" at bounding box center [230, 66] width 27 height 12
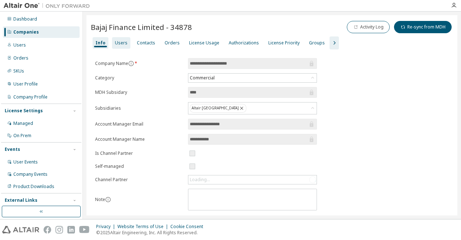
click at [117, 43] on div "Users" at bounding box center [121, 43] width 13 height 6
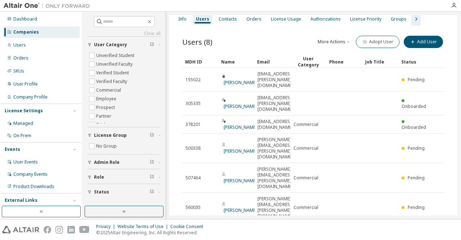
scroll to position [52, 0]
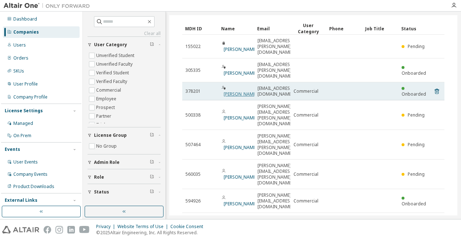
click at [236, 91] on link "[PERSON_NAME]" at bounding box center [240, 94] width 33 height 6
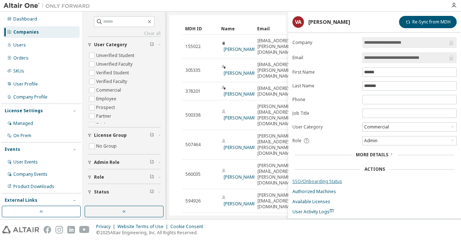
click at [307, 181] on link "SSO/Onboarding Status" at bounding box center [374, 181] width 164 height 6
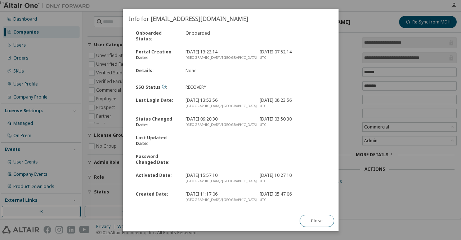
scroll to position [24, 0]
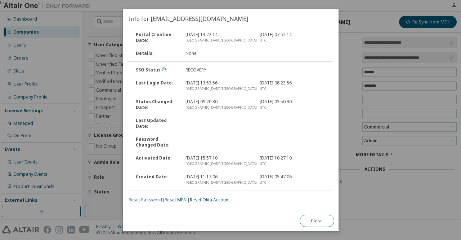
click at [130, 200] on link "Reset Password" at bounding box center [145, 199] width 33 height 6
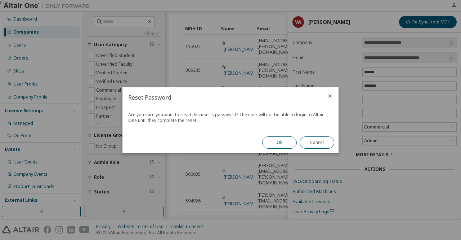
click at [279, 143] on button "Ok" at bounding box center [279, 142] width 35 height 12
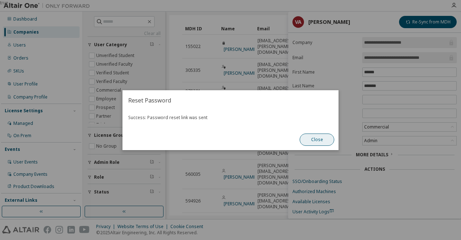
click at [318, 139] on button "Close" at bounding box center [317, 139] width 35 height 12
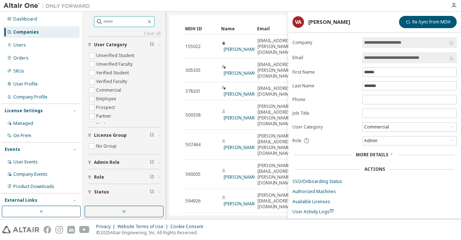
click at [109, 20] on input "text" at bounding box center [124, 21] width 43 height 7
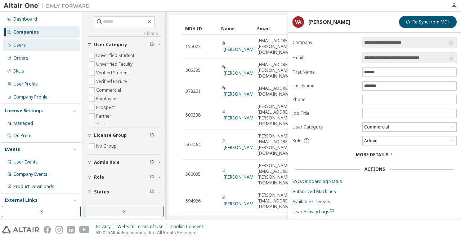
click at [30, 49] on div "Users" at bounding box center [41, 45] width 77 height 12
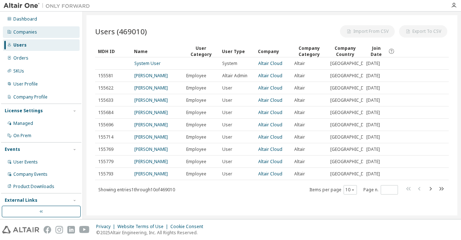
click at [42, 34] on div "Companies" at bounding box center [41, 32] width 77 height 12
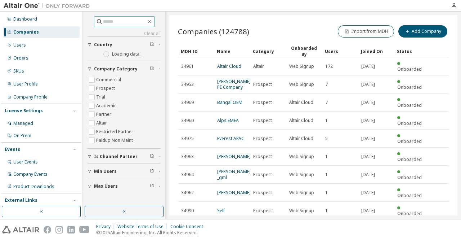
click at [120, 23] on input "text" at bounding box center [124, 21] width 43 height 7
paste input "**********"
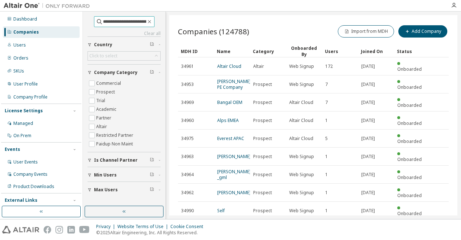
scroll to position [0, 12]
type input "**********"
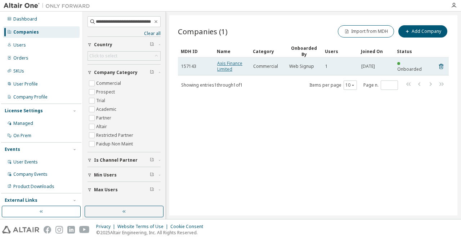
click at [226, 67] on link "Axis Finance Limited" at bounding box center [229, 66] width 25 height 12
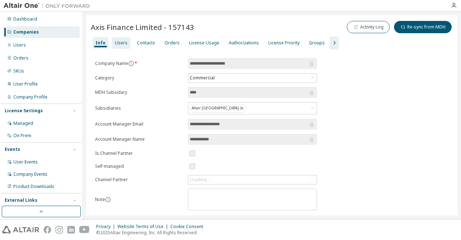
click at [119, 43] on div "Users" at bounding box center [121, 43] width 13 height 6
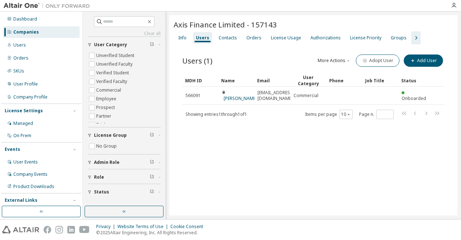
click at [250, 150] on div "Axis Finance Limited - 157143 Clear Load Save Save As Field Operator Value Sele…" at bounding box center [313, 115] width 288 height 200
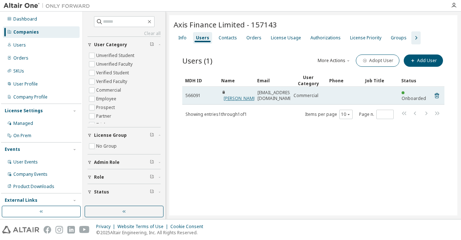
click at [239, 95] on link "[PERSON_NAME]" at bounding box center [240, 98] width 33 height 6
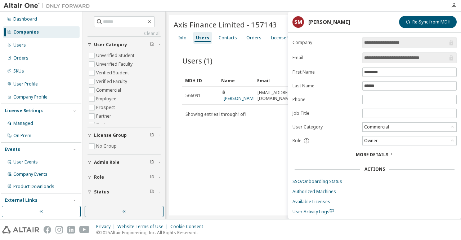
scroll to position [13, 0]
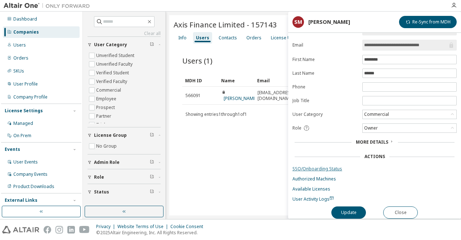
click at [322, 166] on link "SSO/Onboarding Status" at bounding box center [374, 169] width 164 height 6
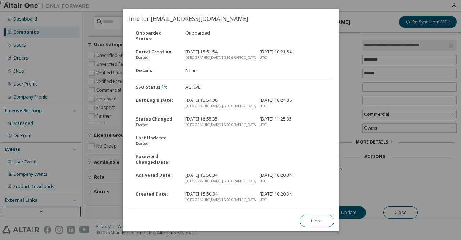
scroll to position [24, 0]
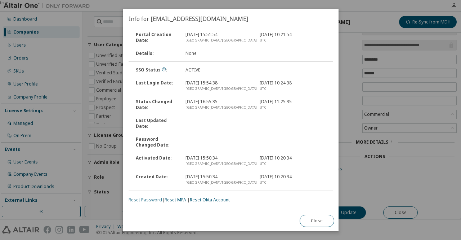
click at [140, 200] on link "Reset Password" at bounding box center [145, 199] width 33 height 6
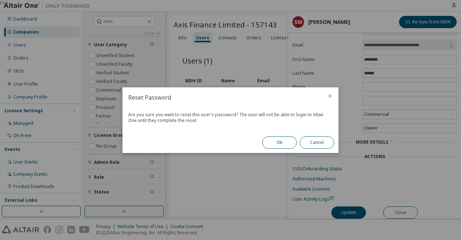
click at [277, 143] on button "Ok" at bounding box center [279, 142] width 35 height 12
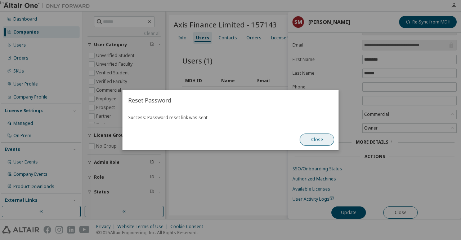
click at [327, 138] on button "Close" at bounding box center [317, 139] width 35 height 12
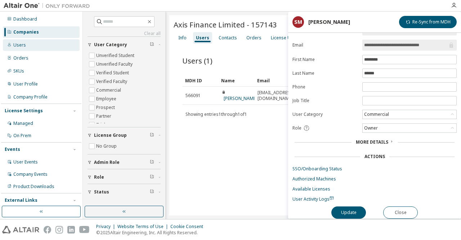
click at [17, 44] on div "Users" at bounding box center [19, 45] width 13 height 6
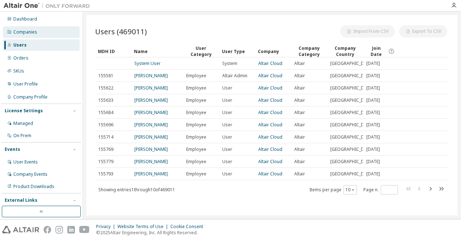
click at [23, 32] on div "Companies" at bounding box center [25, 32] width 24 height 6
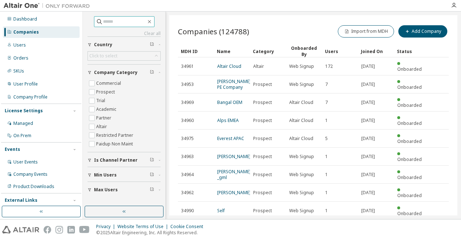
click at [118, 22] on input "text" at bounding box center [124, 21] width 43 height 7
paste input "****"
type input "****"
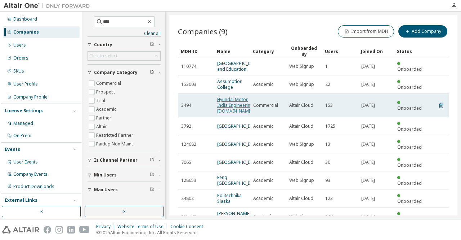
click at [228, 114] on link "Hyundai Motor India Engineering [DOMAIN_NAME]." at bounding box center [235, 105] width 36 height 18
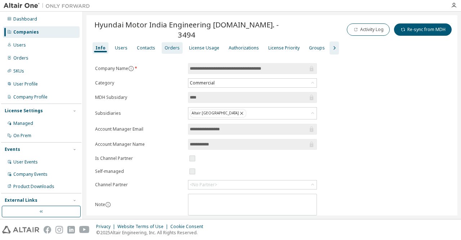
click at [169, 45] on div "Orders" at bounding box center [172, 48] width 15 height 6
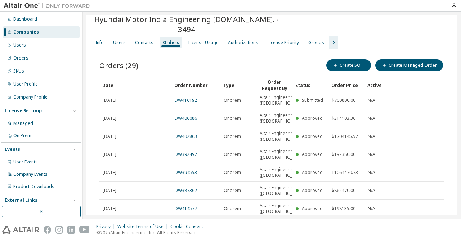
scroll to position [6, 0]
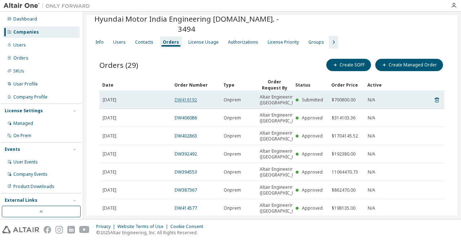
click at [187, 97] on link "DW416192" at bounding box center [186, 100] width 22 height 6
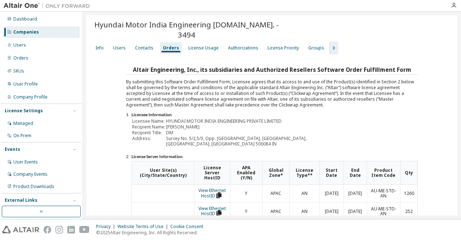
scroll to position [138, 0]
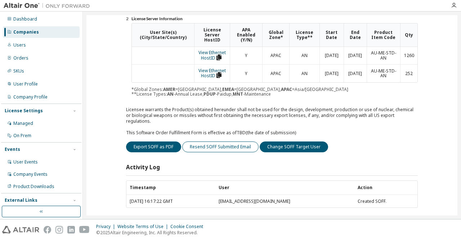
click at [222, 141] on button "Resend SOFF Submitted Email" at bounding box center [220, 146] width 76 height 11
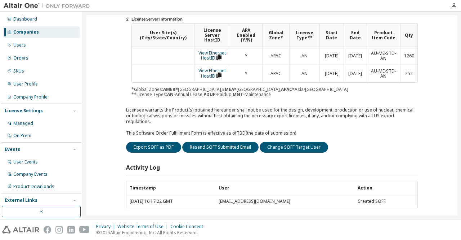
scroll to position [0, 0]
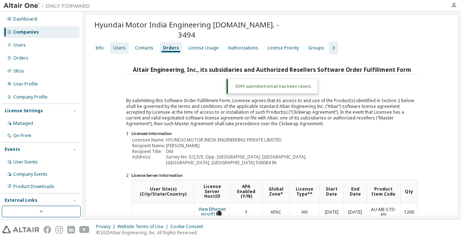
click at [117, 45] on div "Users" at bounding box center [119, 48] width 13 height 6
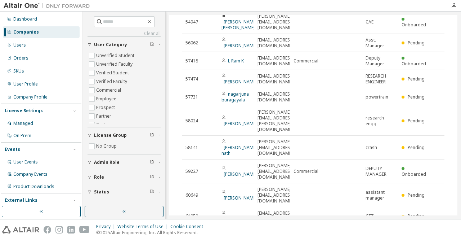
scroll to position [104, 0]
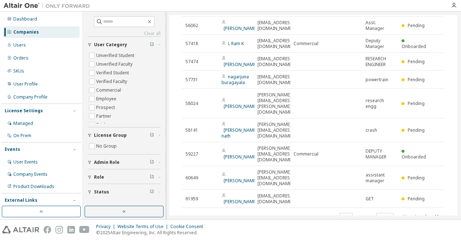
click at [422, 212] on icon "button" at bounding box center [426, 216] width 9 height 9
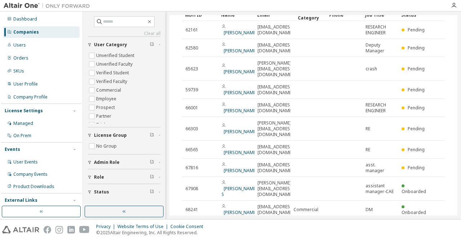
scroll to position [98, 0]
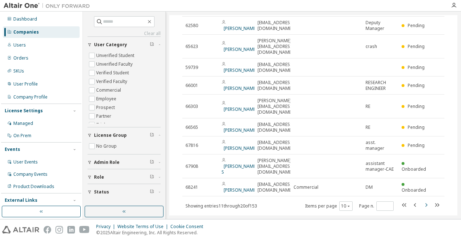
click at [422, 200] on icon "button" at bounding box center [426, 204] width 9 height 9
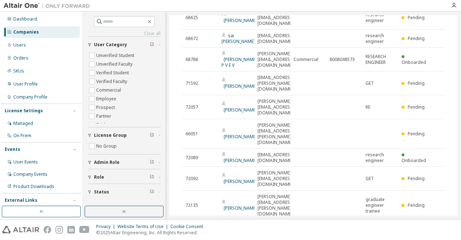
scroll to position [121, 0]
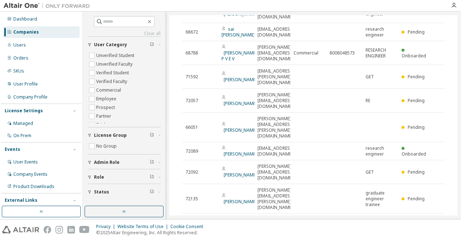
click at [422, 218] on icon "button" at bounding box center [426, 222] width 9 height 9
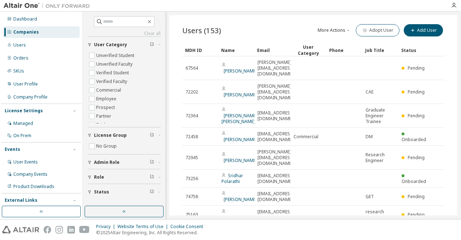
scroll to position [115, 0]
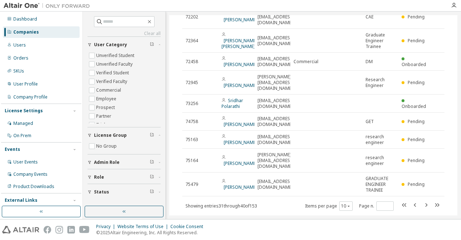
drag, startPoint x: 458, startPoint y: 107, endPoint x: 455, endPoint y: 46, distance: 60.6
click at [455, 46] on div "Clear all Status Role Admin Role License Group No Group User Category Unverifie…" at bounding box center [272, 115] width 378 height 207
click at [425, 203] on icon "button" at bounding box center [426, 205] width 2 height 4
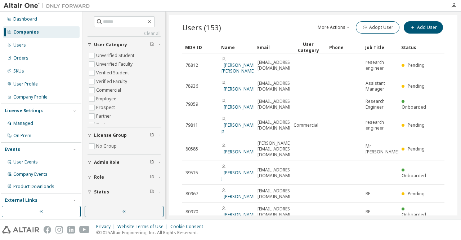
scroll to position [92, 0]
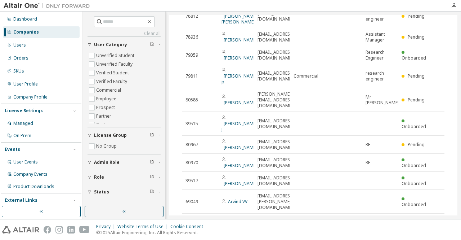
click at [424, 218] on icon "button" at bounding box center [426, 222] width 9 height 9
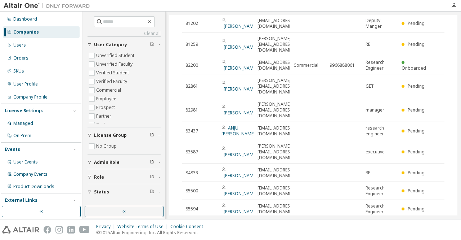
scroll to position [104, 0]
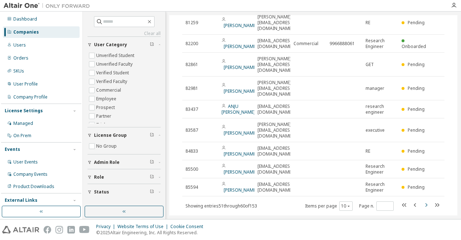
click at [422, 200] on icon "button" at bounding box center [426, 204] width 9 height 9
type input "*"
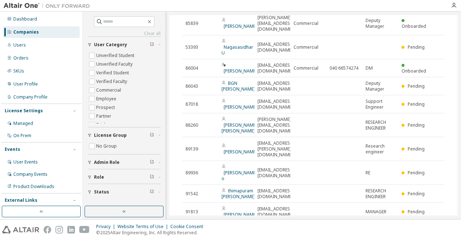
scroll to position [81, 0]
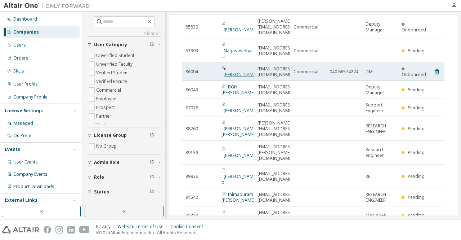
click at [243, 71] on link "[PERSON_NAME]" at bounding box center [240, 74] width 33 height 6
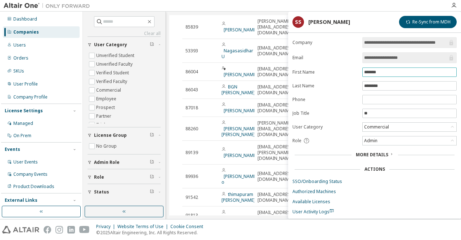
drag, startPoint x: 386, startPoint y: 71, endPoint x: 351, endPoint y: 72, distance: 35.0
click at [351, 72] on form "**********" at bounding box center [374, 125] width 164 height 177
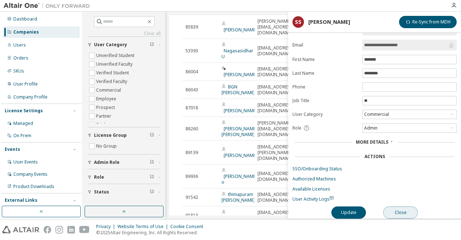
click at [401, 208] on button "Close" at bounding box center [400, 212] width 35 height 12
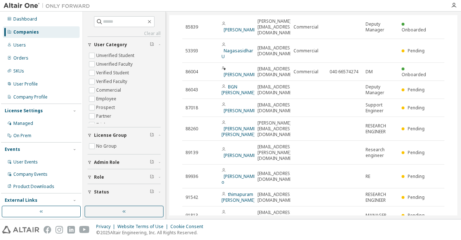
click at [22, 30] on div "Companies" at bounding box center [26, 32] width 26 height 6
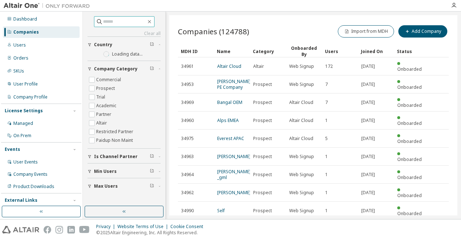
click at [116, 22] on input "text" at bounding box center [124, 21] width 43 height 7
paste input "*****"
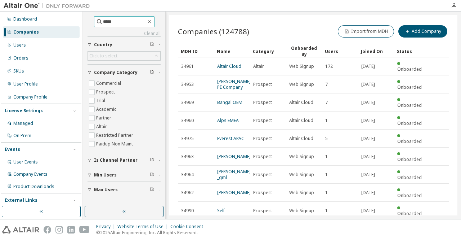
type input "*****"
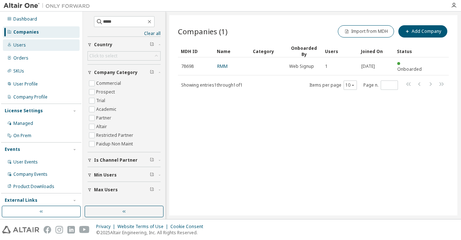
click at [35, 42] on div "Users" at bounding box center [41, 45] width 77 height 12
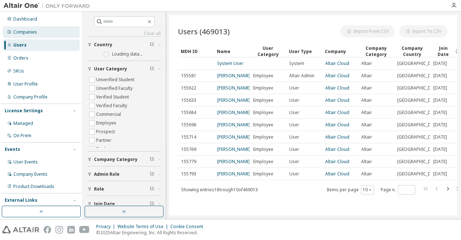
click at [35, 35] on div "Companies" at bounding box center [25, 32] width 24 height 6
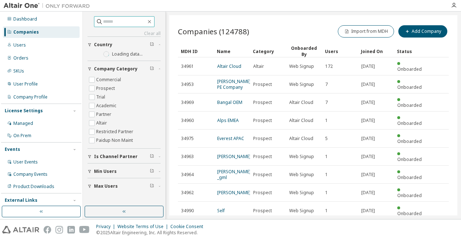
click at [125, 19] on input "text" at bounding box center [124, 21] width 43 height 7
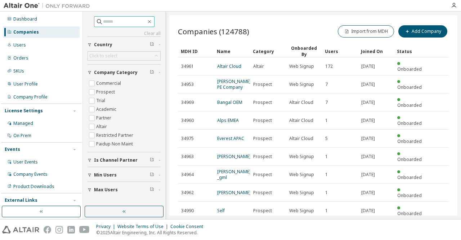
paste input "*****"
type input "*****"
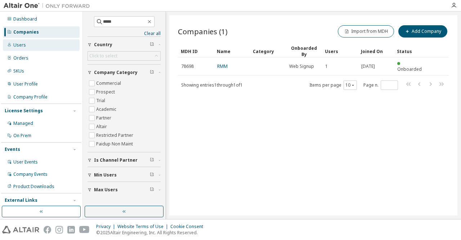
click at [24, 45] on div "Users" at bounding box center [19, 45] width 13 height 6
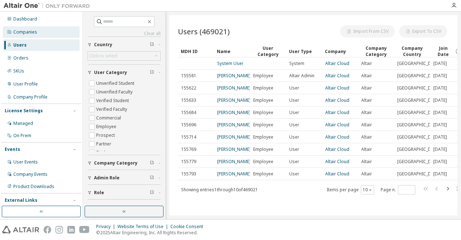
click at [25, 32] on div "Companies" at bounding box center [25, 32] width 24 height 6
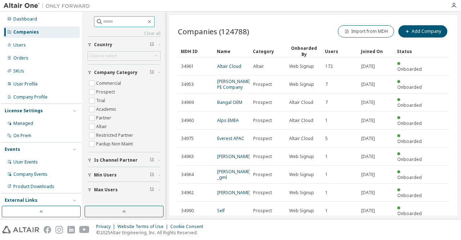
click at [126, 21] on input "text" at bounding box center [124, 21] width 43 height 7
paste input "*****"
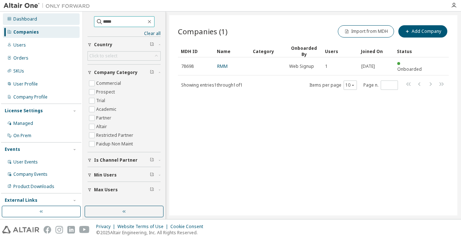
drag, startPoint x: 135, startPoint y: 21, endPoint x: 56, endPoint y: 15, distance: 78.7
click at [56, 15] on div "Dashboard Companies Users Orders SKUs User Profile Company Profile License Sett…" at bounding box center [230, 115] width 461 height 207
paste input "**********"
type input "**********"
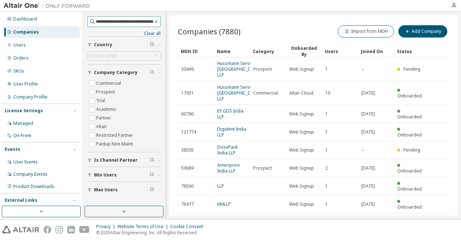
click at [156, 21] on icon "button" at bounding box center [155, 22] width 5 height 6
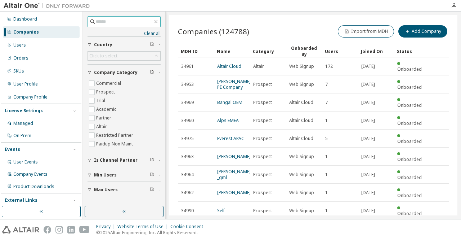
click at [133, 19] on input "text" at bounding box center [124, 21] width 57 height 7
paste input "*****"
type input "*****"
click at [357, 30] on button "Import from MDH" at bounding box center [366, 31] width 56 height 12
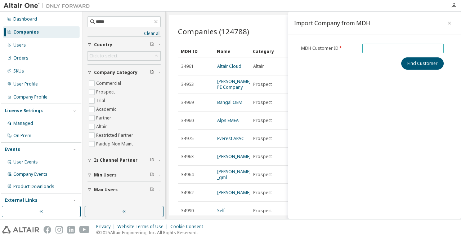
click at [372, 45] on span at bounding box center [402, 48] width 81 height 9
click at [372, 48] on input "text" at bounding box center [403, 48] width 78 height 6
paste input "*****"
type input "*****"
click at [423, 64] on button "Find Customer" at bounding box center [422, 63] width 42 height 12
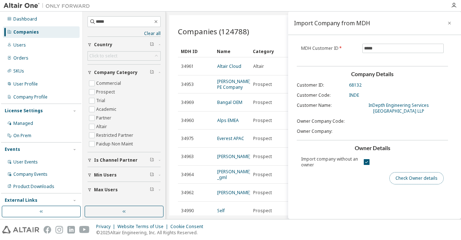
click at [408, 172] on button "Check Owner details" at bounding box center [416, 178] width 54 height 12
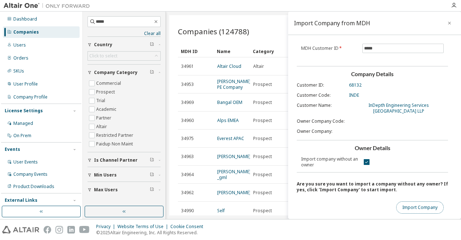
click at [420, 201] on button "Import Company" at bounding box center [420, 207] width 48 height 12
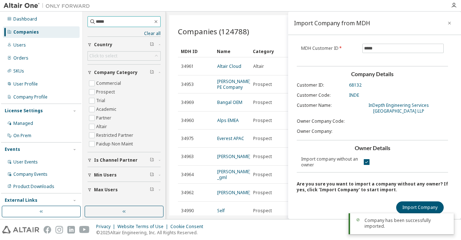
drag, startPoint x: 112, startPoint y: 20, endPoint x: 31, endPoint y: 8, distance: 81.2
click at [31, 8] on div "Dashboard Companies Users Orders SKUs User Profile Company Profile License Sett…" at bounding box center [230, 120] width 461 height 240
paste input "text"
type input "*****"
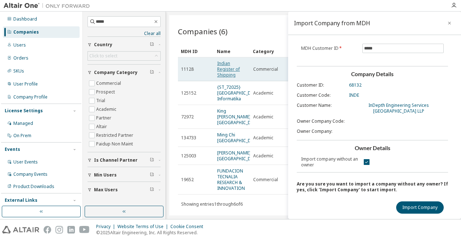
click at [223, 68] on link "Indian Register of Shipping" at bounding box center [228, 69] width 23 height 18
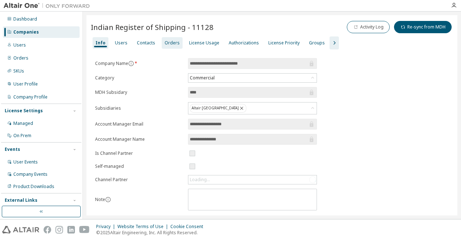
click at [168, 43] on div "Orders" at bounding box center [172, 43] width 15 height 6
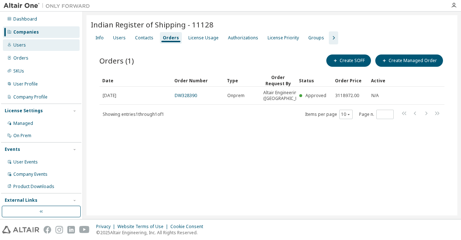
click at [21, 46] on div "Users" at bounding box center [19, 45] width 13 height 6
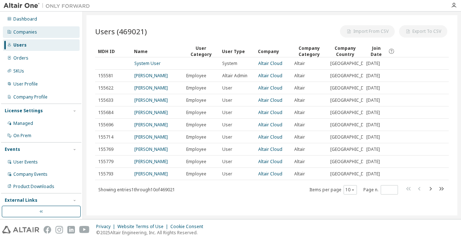
click at [21, 37] on div "Companies" at bounding box center [41, 32] width 77 height 12
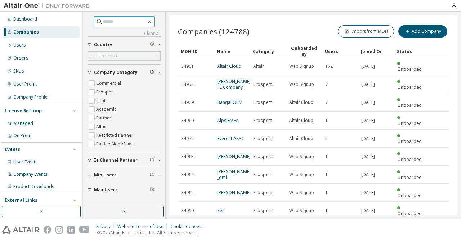
click at [110, 23] on span at bounding box center [124, 21] width 61 height 11
click at [110, 23] on input "text" at bounding box center [124, 21] width 43 height 7
paste input "*****"
type input "*****"
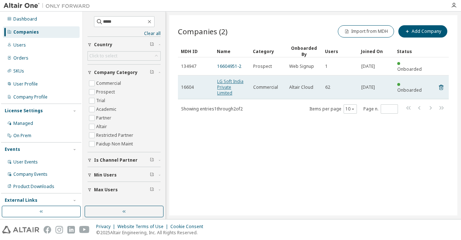
click at [226, 80] on link "LG Soft India Private Limited" at bounding box center [230, 87] width 26 height 18
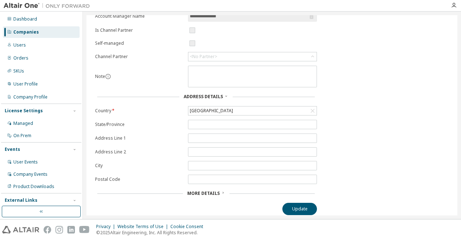
scroll to position [12, 0]
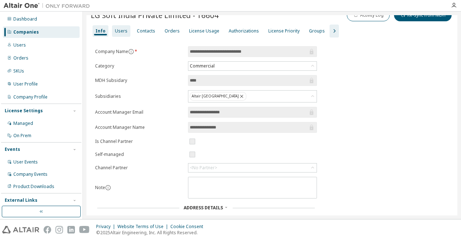
click at [126, 32] on div "Users" at bounding box center [121, 31] width 18 height 12
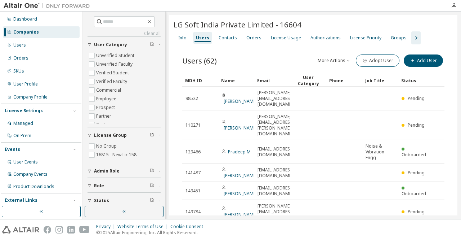
click at [254, 54] on div "Users (62) More Actions Import From CSV Export To CSV Adopt User Add User" at bounding box center [313, 60] width 262 height 15
click at [152, 20] on icon "button" at bounding box center [150, 22] width 6 height 6
click at [254, 39] on div "Orders" at bounding box center [253, 38] width 15 height 6
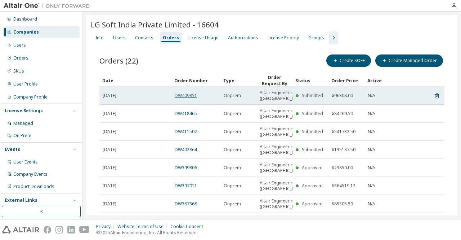
click at [188, 98] on link "DW409851" at bounding box center [186, 95] width 22 height 6
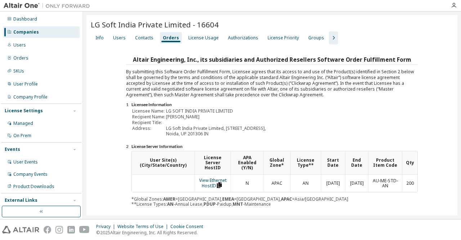
scroll to position [120, 0]
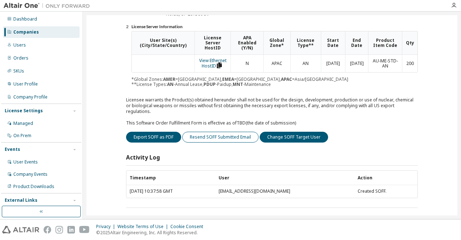
click at [199, 132] on button "Resend SOFF Submitted Email" at bounding box center [220, 136] width 76 height 11
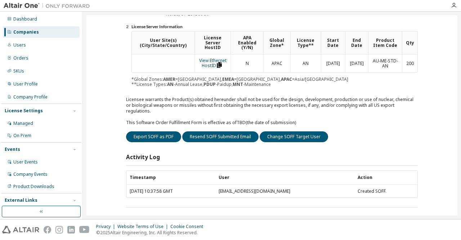
scroll to position [0, 0]
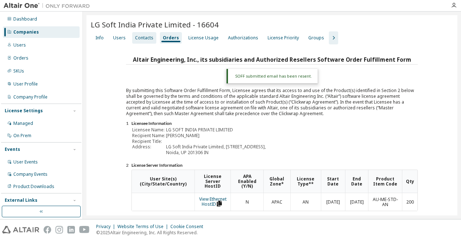
click at [138, 39] on div "Contacts" at bounding box center [144, 38] width 18 height 6
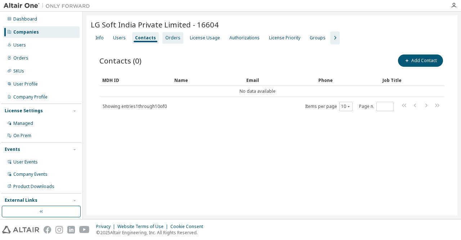
click at [166, 41] on div "Orders" at bounding box center [172, 38] width 21 height 12
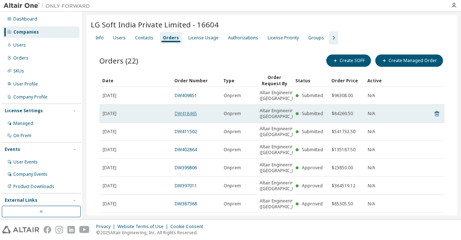
click at [191, 116] on link "DW418465" at bounding box center [186, 113] width 22 height 6
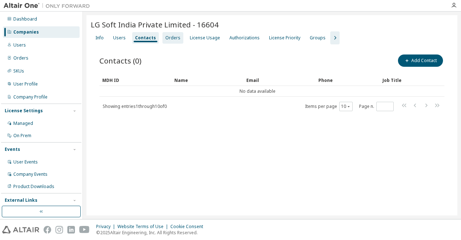
click at [165, 37] on div "Orders" at bounding box center [172, 38] width 15 height 6
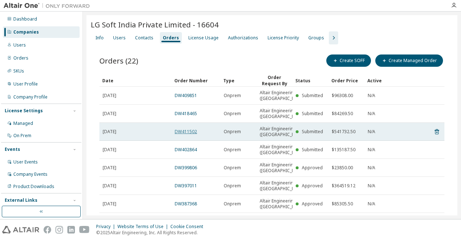
click at [183, 134] on link "DW411502" at bounding box center [186, 131] width 22 height 6
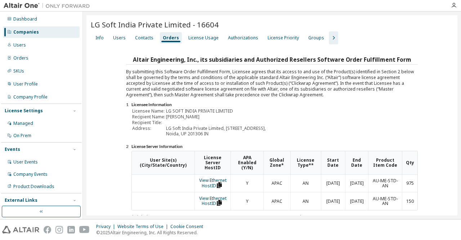
scroll to position [138, 0]
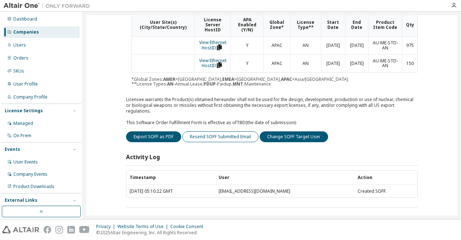
click at [211, 131] on button "Resend SOFF Submitted Email" at bounding box center [220, 136] width 76 height 11
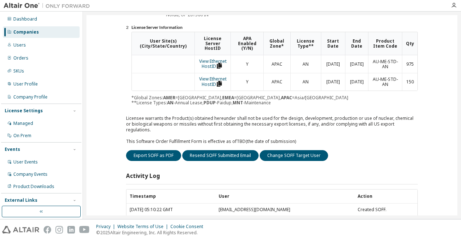
scroll to position [156, 0]
